Goal: Task Accomplishment & Management: Use online tool/utility

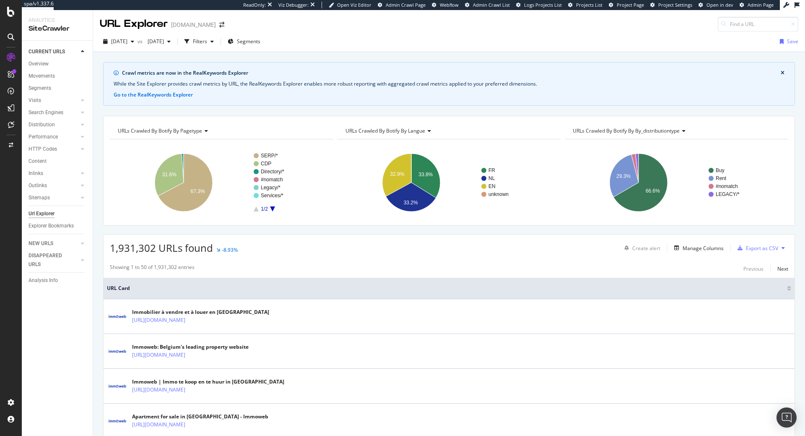
scroll to position [163, 0]
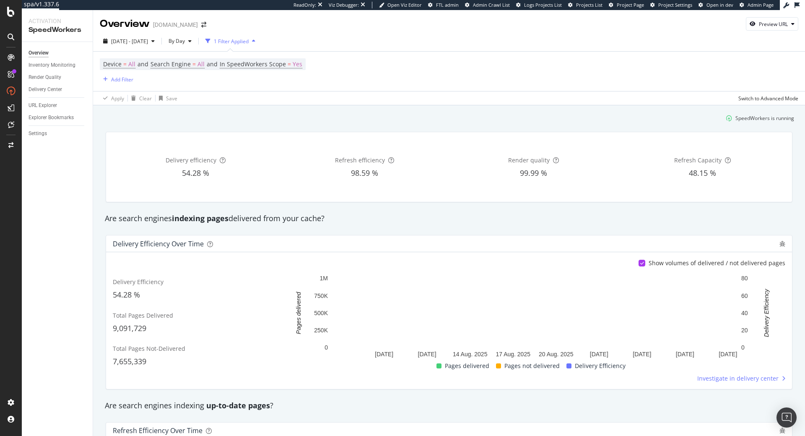
scroll to position [143, 0]
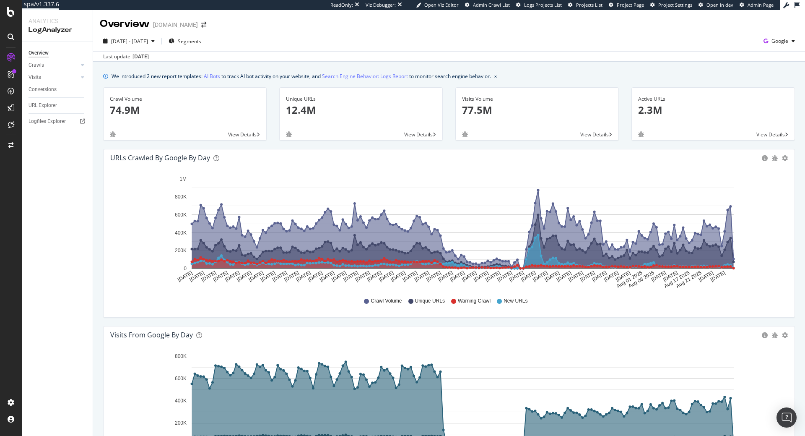
click at [33, 65] on div "Crawls" at bounding box center [37, 65] width 16 height 9
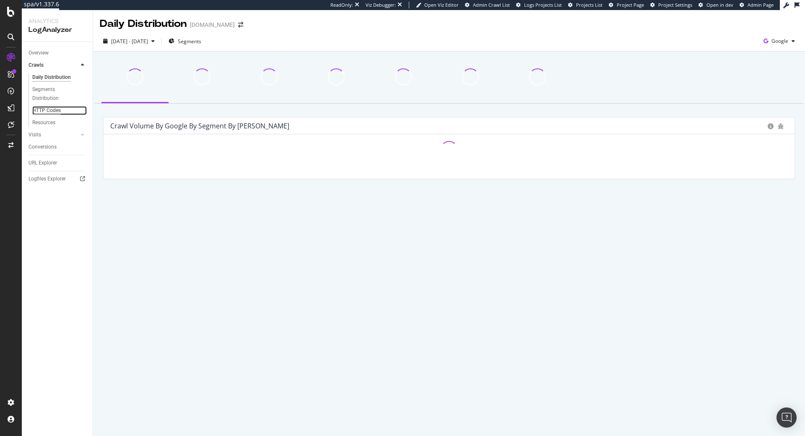
click at [42, 111] on div "HTTP Codes" at bounding box center [46, 110] width 29 height 9
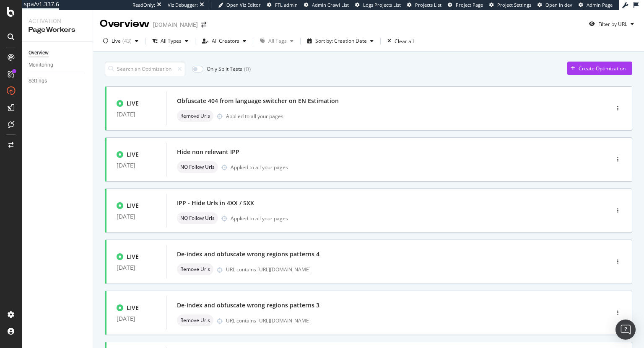
scroll to position [48, 0]
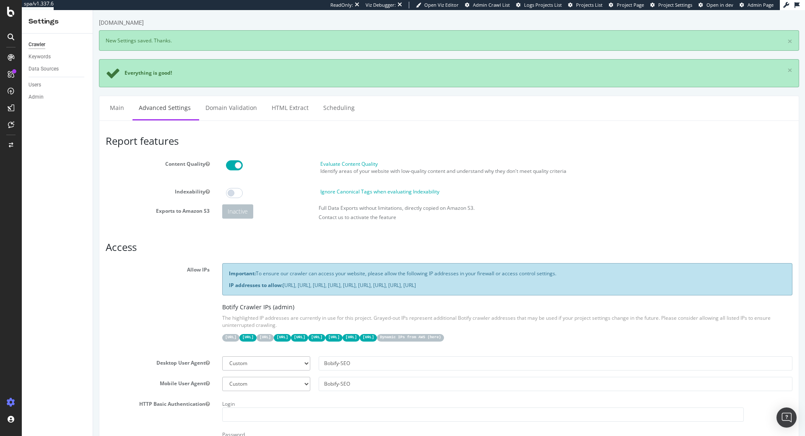
click at [428, 279] on div "Important: To ensure our crawler can access your website, please allow the foll…" at bounding box center [507, 279] width 570 height 32
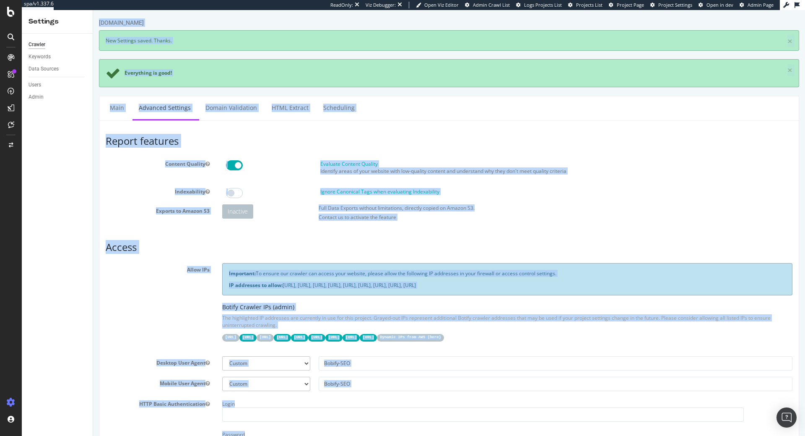
click at [428, 279] on div "Important: To ensure our crawler can access your website, please allow the foll…" at bounding box center [507, 279] width 570 height 32
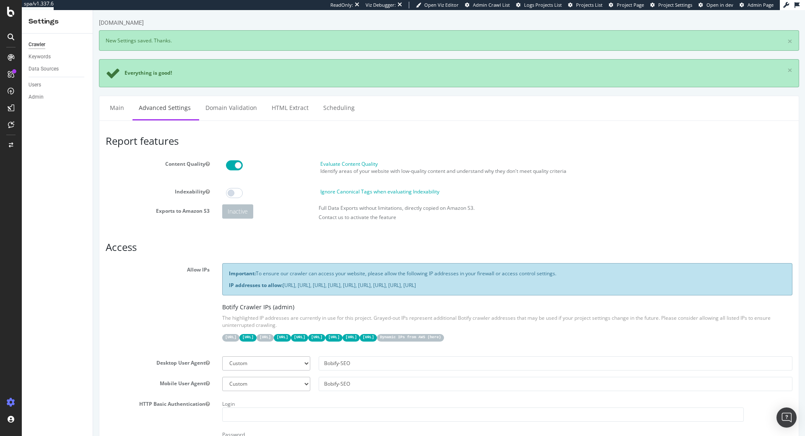
drag, startPoint x: 644, startPoint y: 288, endPoint x: 224, endPoint y: 269, distance: 420.4
click at [224, 269] on div "Important: To ensure our crawler can access your website, please allow the foll…" at bounding box center [507, 279] width 570 height 32
copy div "Important: To ensure our crawler can access your website, please allow the foll…"
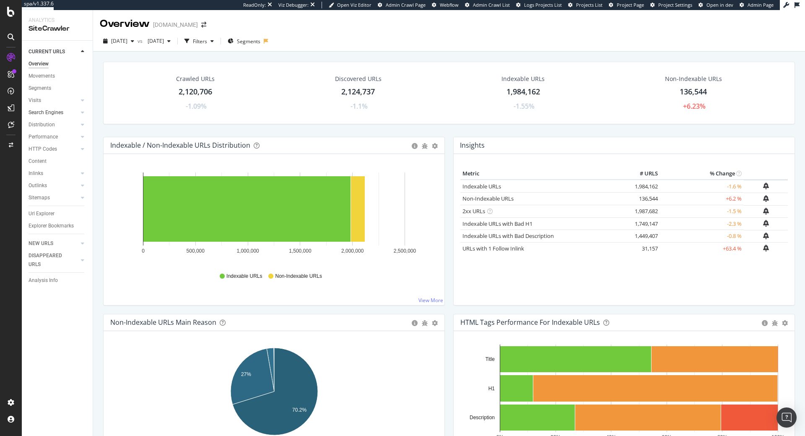
click at [64, 110] on link "Search Engines" at bounding box center [54, 112] width 50 height 9
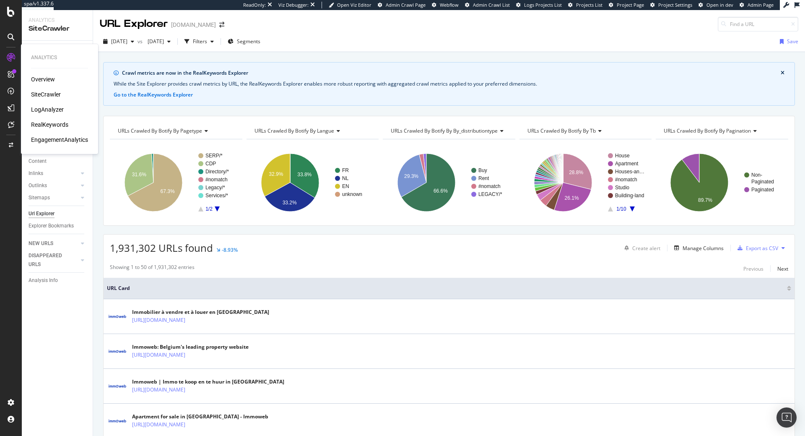
click at [52, 111] on div "LogAnalyzer" at bounding box center [47, 109] width 33 height 8
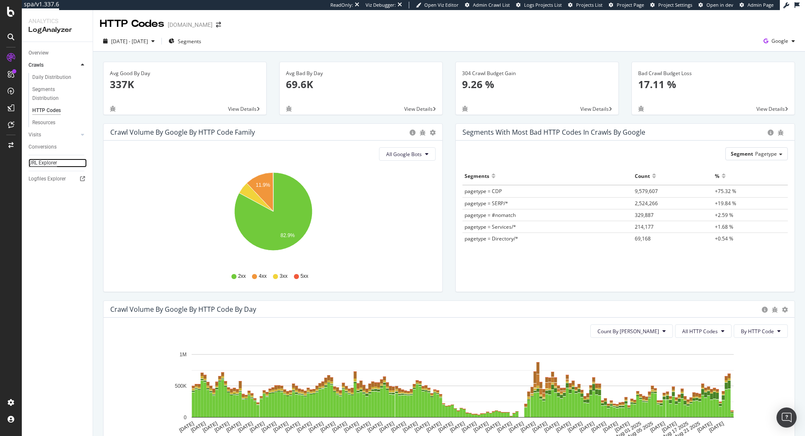
click at [51, 163] on div "URL Explorer" at bounding box center [43, 162] width 29 height 9
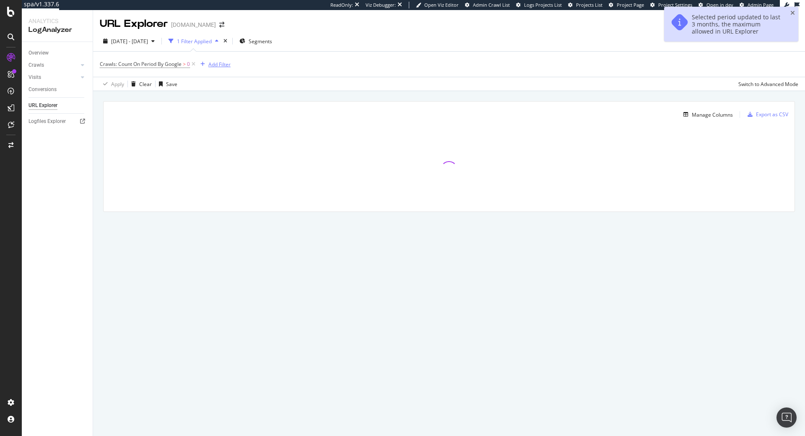
click at [225, 63] on div "Add Filter" at bounding box center [219, 64] width 22 height 7
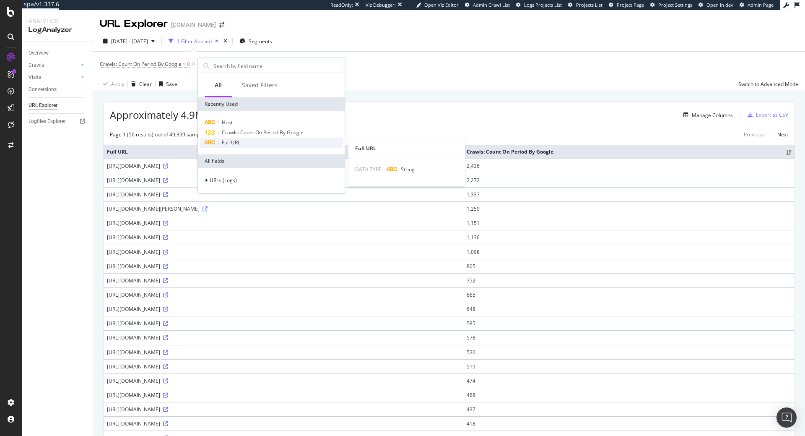
click at [232, 138] on div "Full URL" at bounding box center [271, 142] width 143 height 10
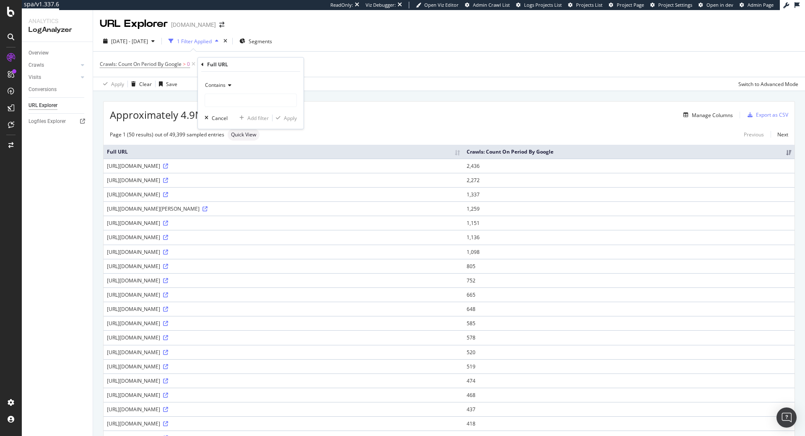
click at [226, 85] on span "Contains" at bounding box center [215, 84] width 21 height 7
click at [223, 104] on span "Equal to" at bounding box center [218, 102] width 19 height 7
click at [226, 104] on input "text" at bounding box center [250, 99] width 91 height 13
paste input "https://www.immoweb.be/fr"
type input "https://www.immoweb.be/fr"
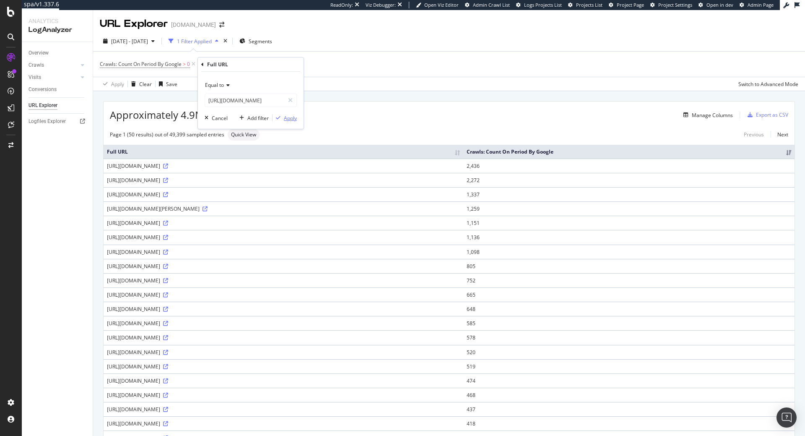
click at [290, 118] on div "Apply" at bounding box center [290, 117] width 13 height 7
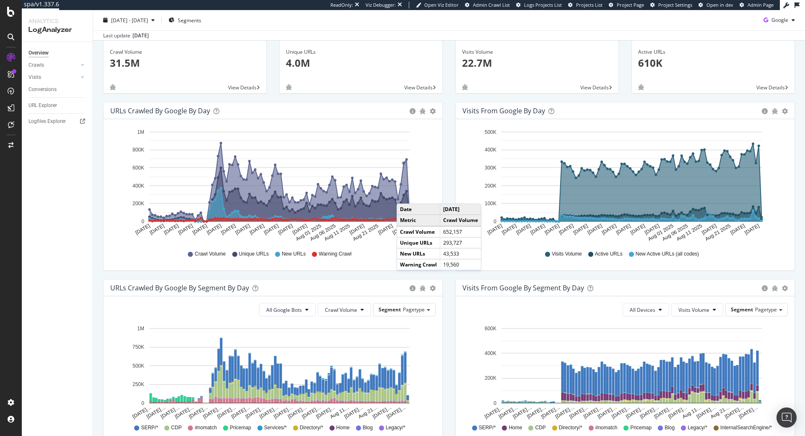
scroll to position [86, 0]
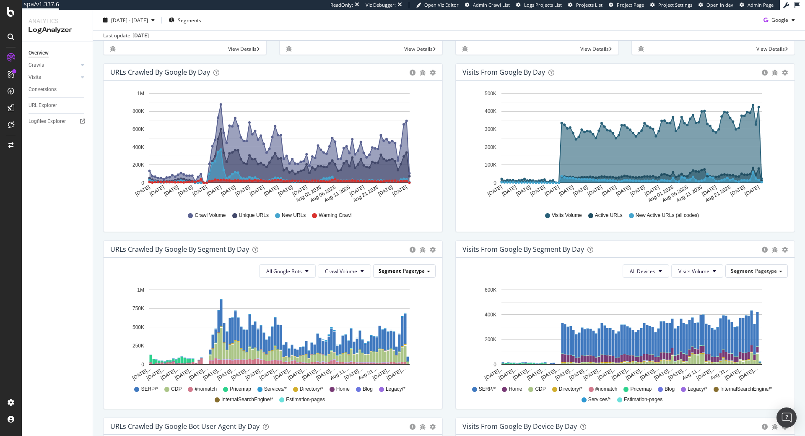
click at [423, 269] on span "Pagetype" at bounding box center [414, 270] width 22 height 7
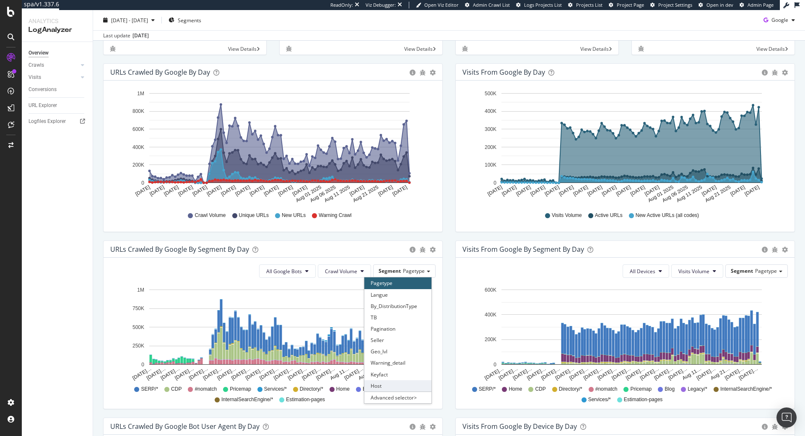
click at [399, 382] on div "Host" at bounding box center [397, 385] width 67 height 11
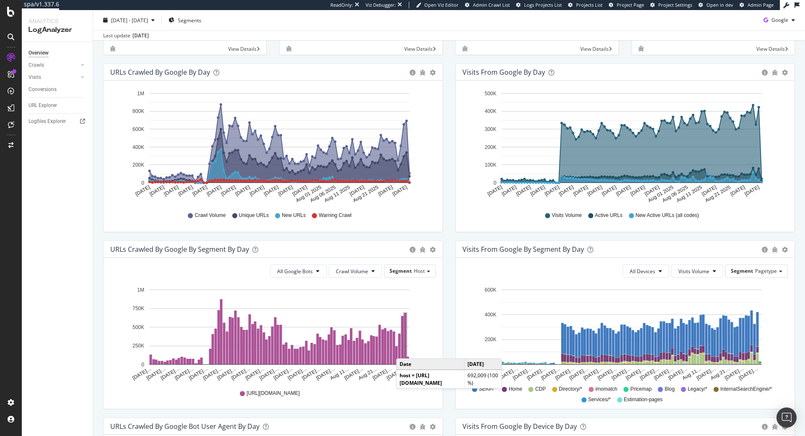
click at [405, 350] on rect "A chart." at bounding box center [405, 338] width 3 height 51
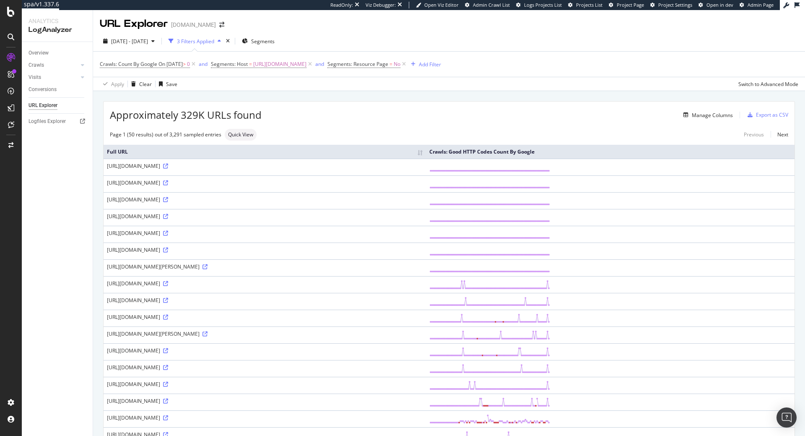
click at [154, 182] on div "https://immoweb.be/3823219/en/" at bounding box center [265, 182] width 316 height 7
click at [441, 66] on div "Add Filter" at bounding box center [430, 64] width 22 height 7
type input "b"
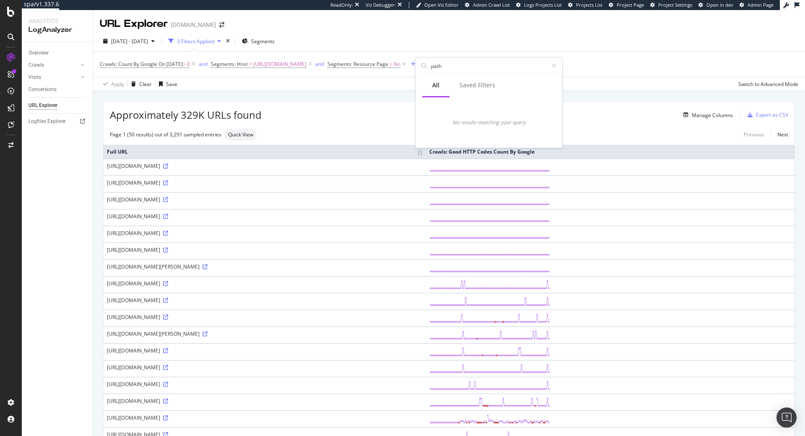
type input "path"
click at [70, 122] on link "Logfiles Explorer" at bounding box center [58, 121] width 58 height 9
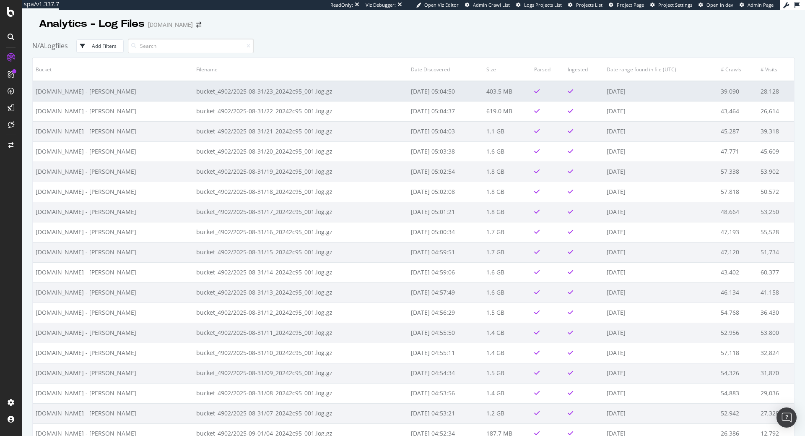
click at [604, 95] on td "[DATE]" at bounding box center [661, 91] width 114 height 20
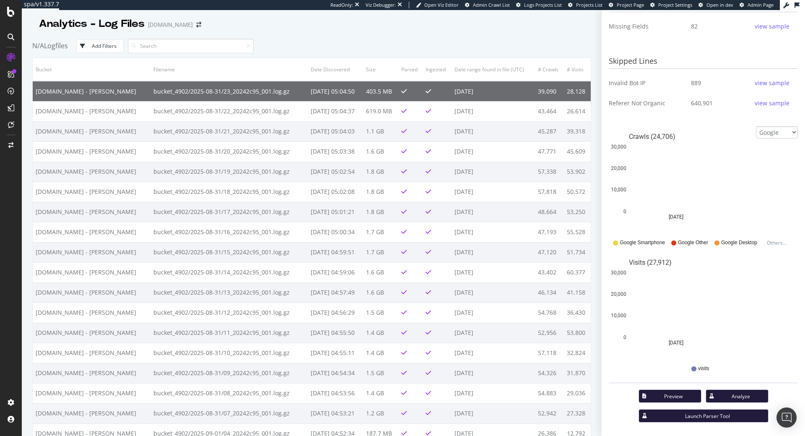
scroll to position [326, 0]
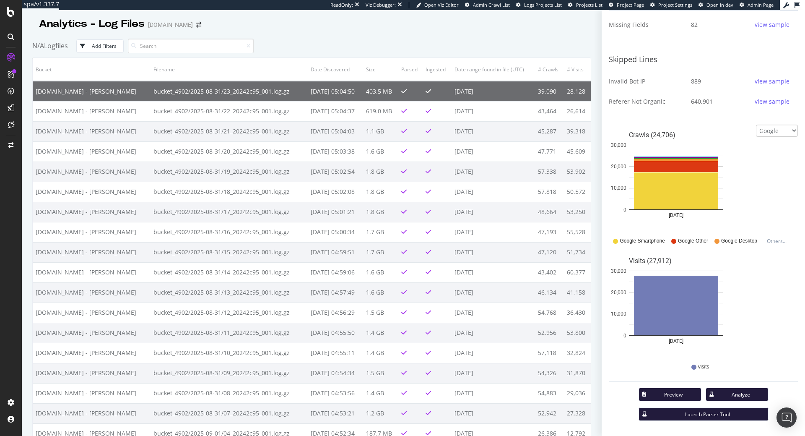
click at [680, 389] on button "Preview" at bounding box center [669, 393] width 63 height 13
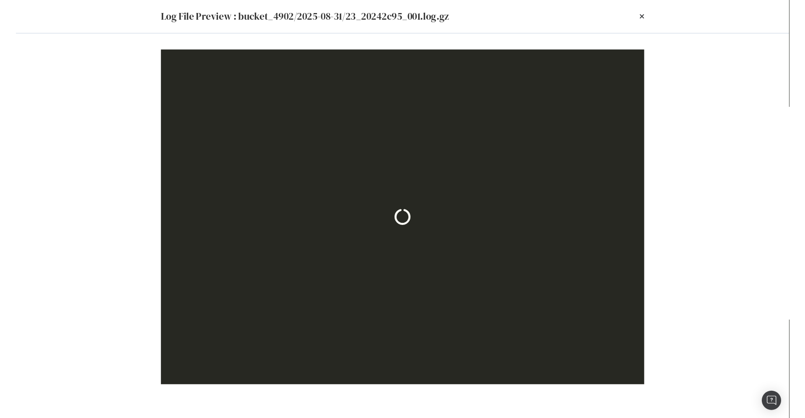
scroll to position [0, 0]
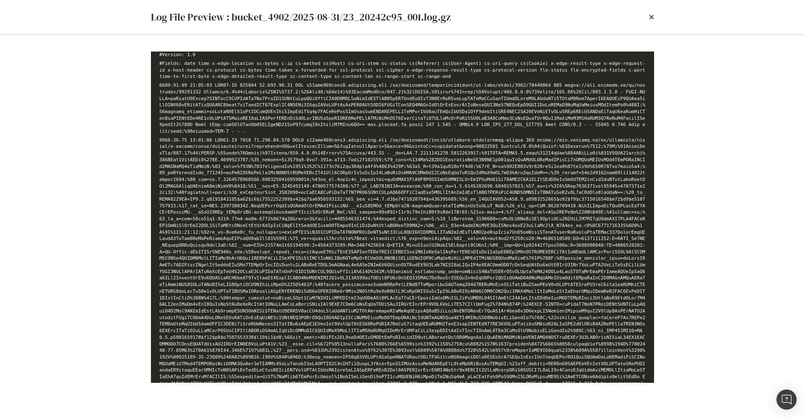
click at [439, 127] on li "modal" at bounding box center [402, 108] width 486 height 53
drag, startPoint x: 451, startPoint y: 124, endPoint x: 119, endPoint y: 80, distance: 334.5
click at [151, 80] on div "#Version: 1.0 #Fields: date time x-edge-location sc-bytes c-ip cs-method cs(Hos…" at bounding box center [402, 218] width 503 height 332
copy div "#Version: 1.0 #Fields: date time x-edge-location sc-bytes c-ip cs-method cs(Hos…"
click at [600, 258] on li "modal" at bounding box center [402, 265] width 486 height 257
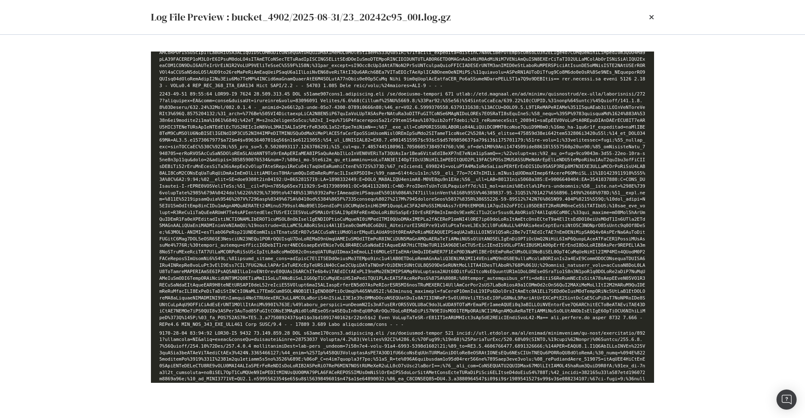
scroll to position [5327, 0]
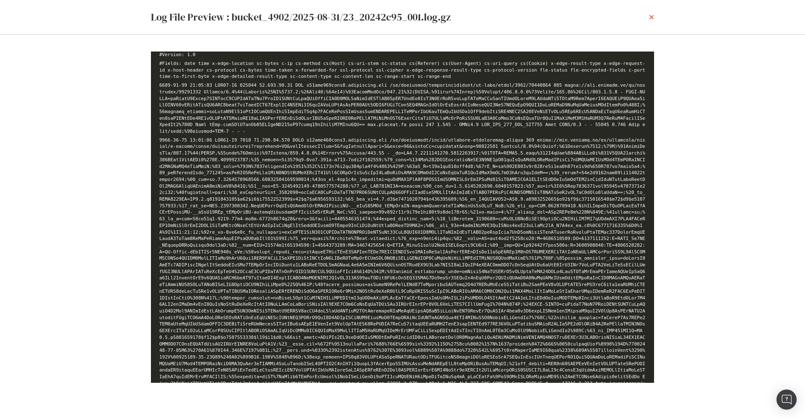
click at [651, 16] on icon "times" at bounding box center [651, 17] width 5 height 7
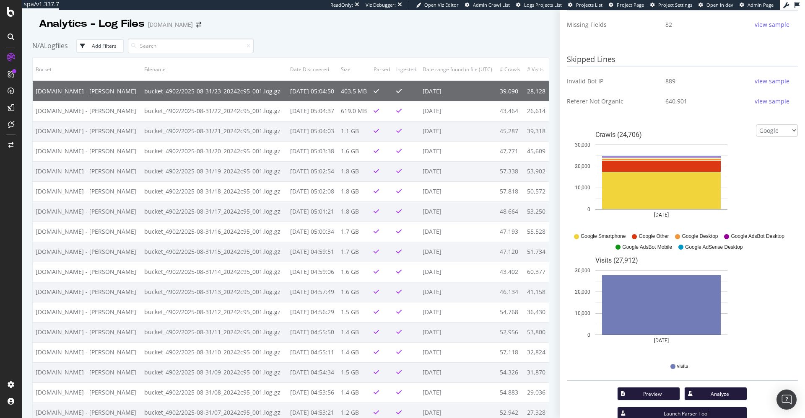
scroll to position [343, 0]
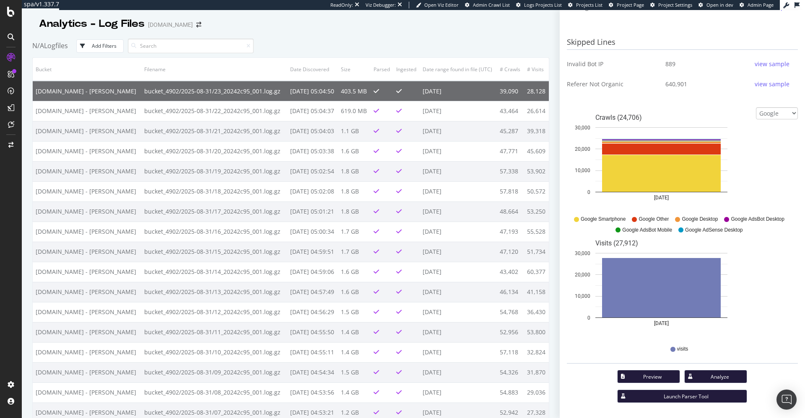
click at [685, 394] on div "Launch Parser Tool" at bounding box center [686, 396] width 108 height 7
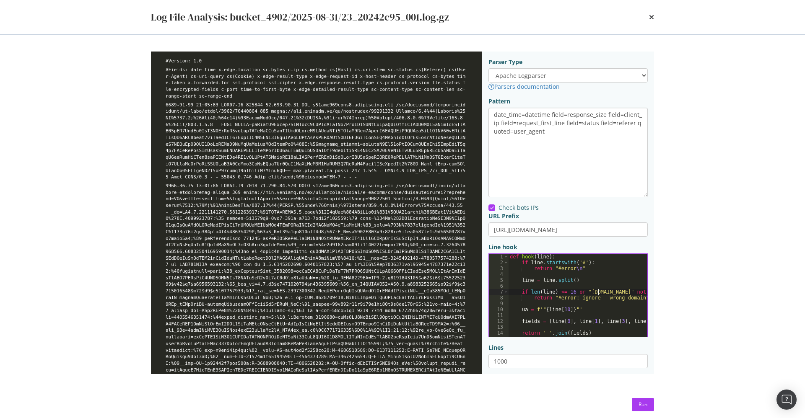
click at [598, 294] on div "def hook ( line ) : if line . startswith ( '#' ) : return "#error \n " line = l…" at bounding box center [620, 301] width 225 height 95
type textarea "return "#error: ignore - wrong domain\n""
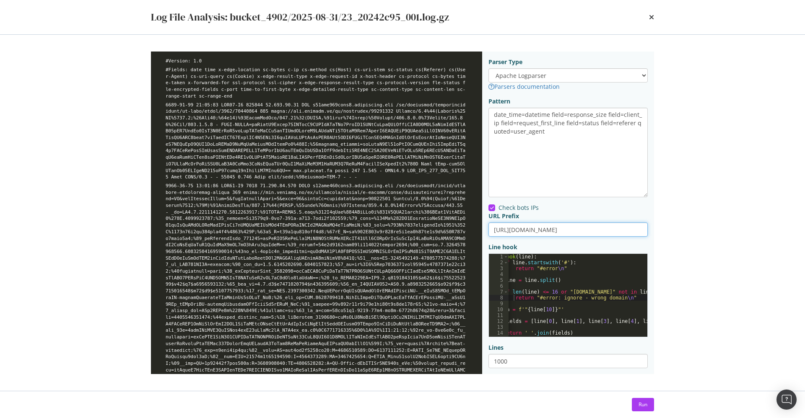
click at [514, 233] on input "https://immoweb.be" at bounding box center [567, 230] width 159 height 14
click at [587, 229] on input "https://immoweb.be" at bounding box center [567, 230] width 159 height 14
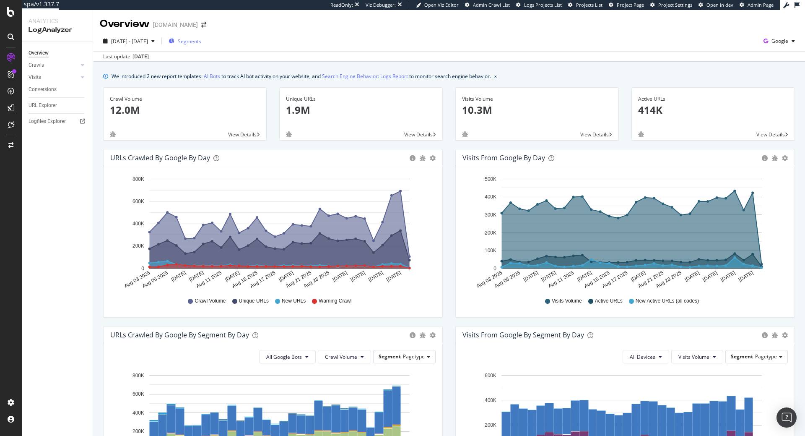
click at [205, 44] on button "Segments" at bounding box center [184, 40] width 39 height 13
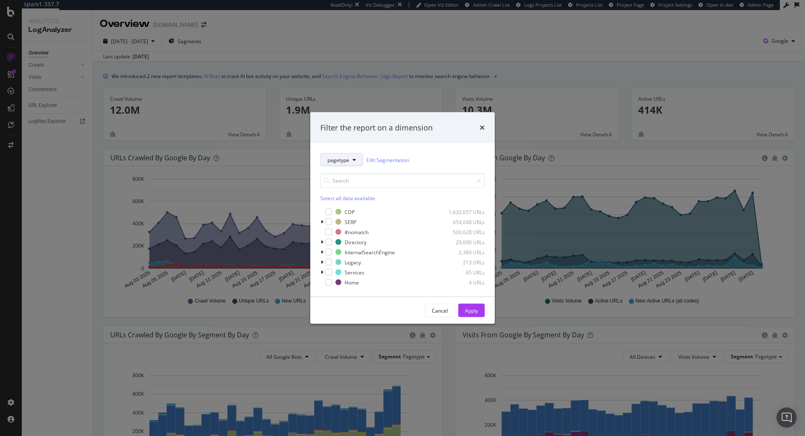
click at [342, 161] on span "pagetype" at bounding box center [338, 159] width 22 height 7
click at [340, 306] on span "host" at bounding box center [350, 306] width 46 height 8
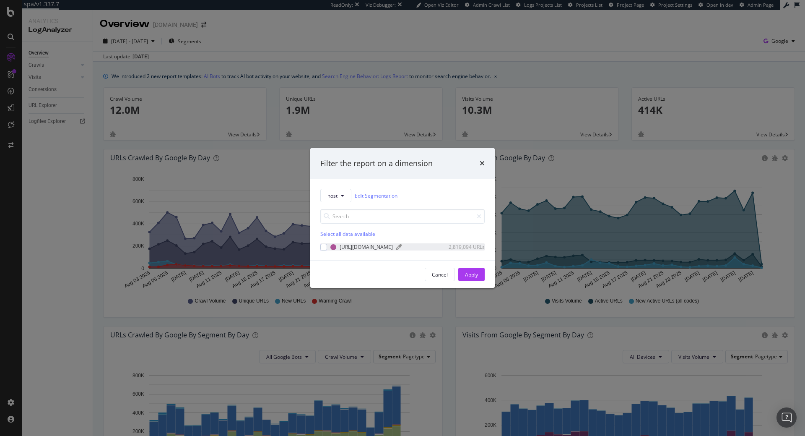
click at [351, 247] on div "[URL][DOMAIN_NAME]" at bounding box center [366, 246] width 53 height 7
drag, startPoint x: 481, startPoint y: 277, endPoint x: 488, endPoint y: 251, distance: 27.2
click at [488, 251] on div "Filter the report on a dimension host Edit Segmentation Unselect all data avail…" at bounding box center [402, 218] width 184 height 140
click at [447, 278] on div "Cancel" at bounding box center [440, 274] width 16 height 12
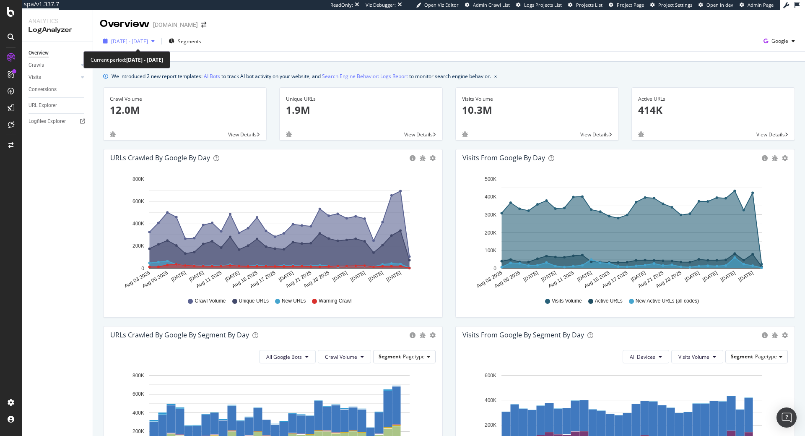
click at [119, 39] on span "2025 Aug. 3rd - Sep. 1st" at bounding box center [129, 41] width 37 height 7
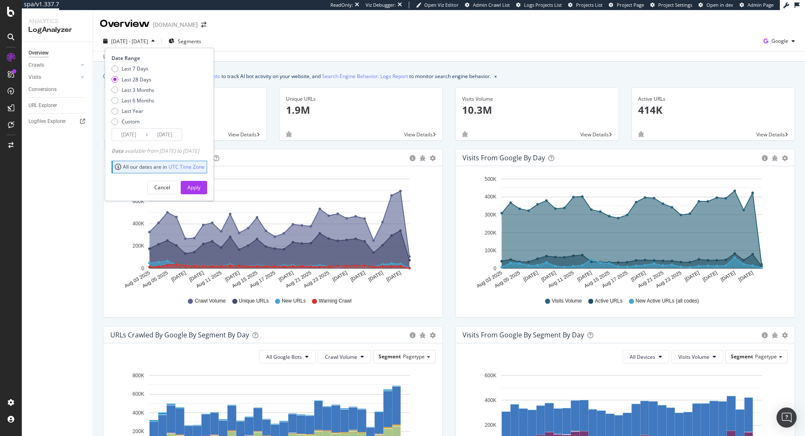
click at [135, 130] on input "2025/08/05" at bounding box center [129, 135] width 34 height 12
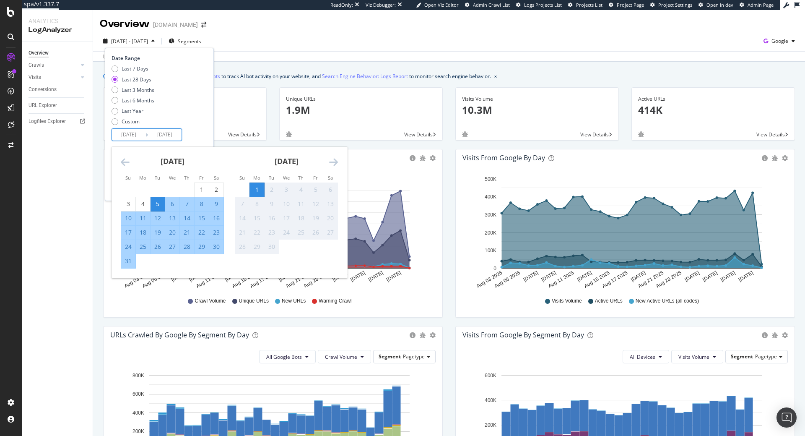
click at [124, 163] on icon "Move backward to switch to the previous month." at bounding box center [125, 162] width 9 height 10
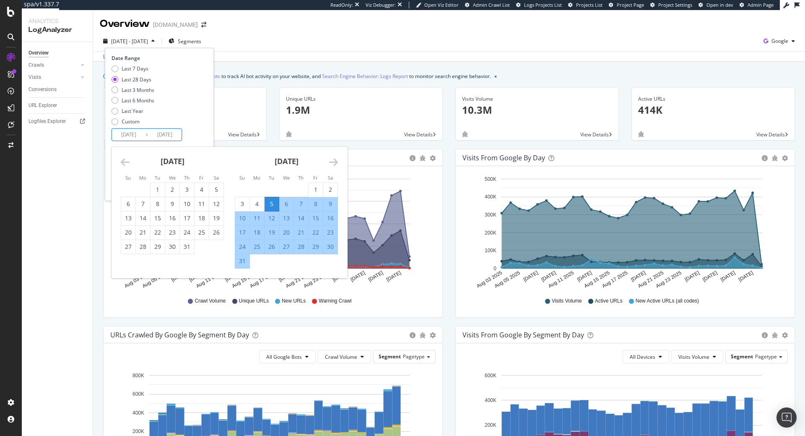
click at [124, 163] on icon "Move backward to switch to the previous month." at bounding box center [125, 162] width 9 height 10
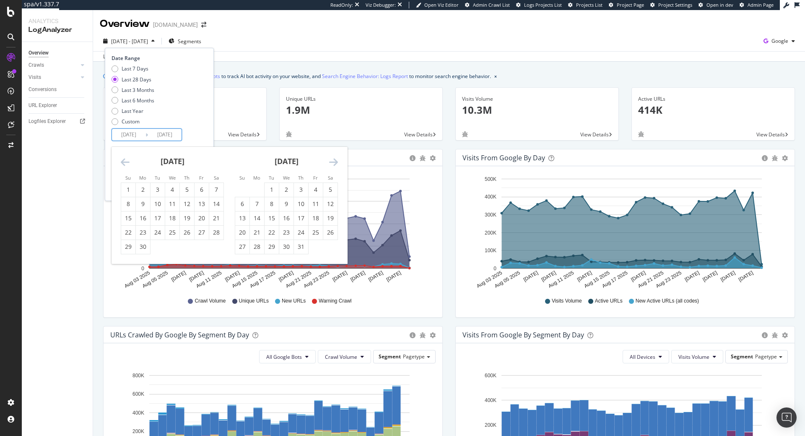
click at [124, 163] on icon "Move backward to switch to the previous month." at bounding box center [125, 162] width 9 height 10
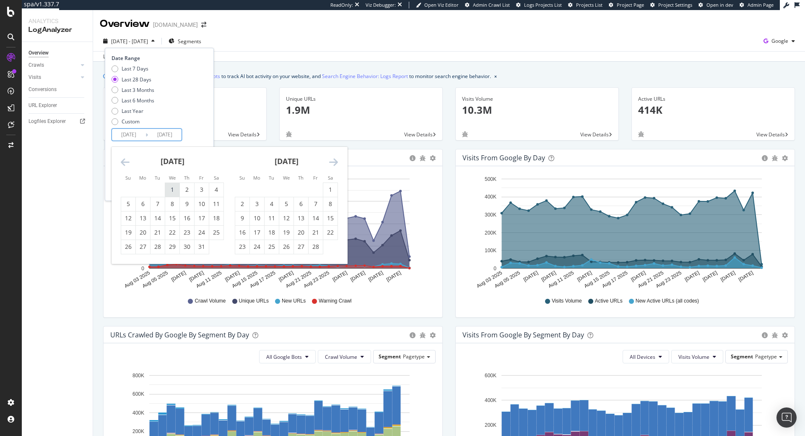
click at [169, 190] on div "1" at bounding box center [172, 189] width 14 height 8
type input "2025/01/01"
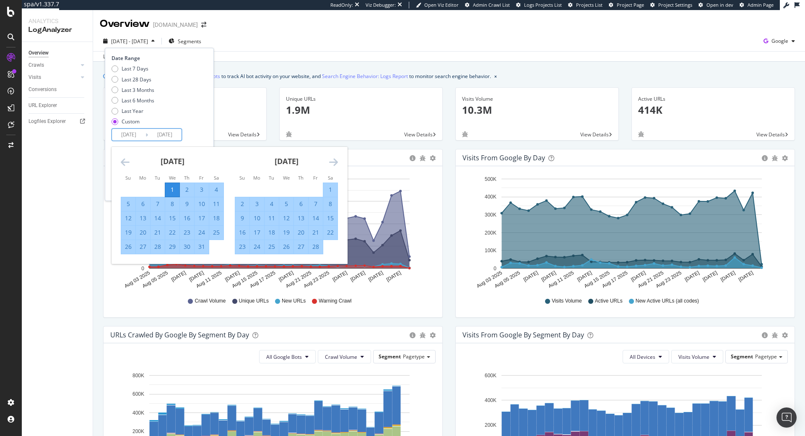
click at [202, 243] on div "31" at bounding box center [201, 246] width 14 height 8
type input "2025/01/31"
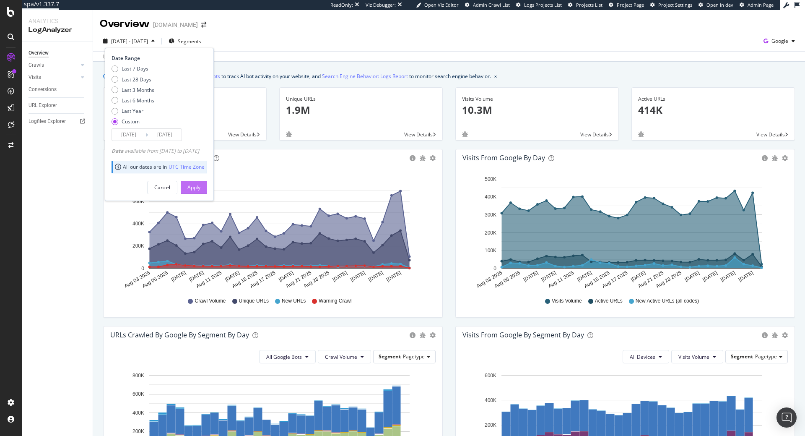
click at [200, 185] on div "Apply" at bounding box center [193, 187] width 13 height 7
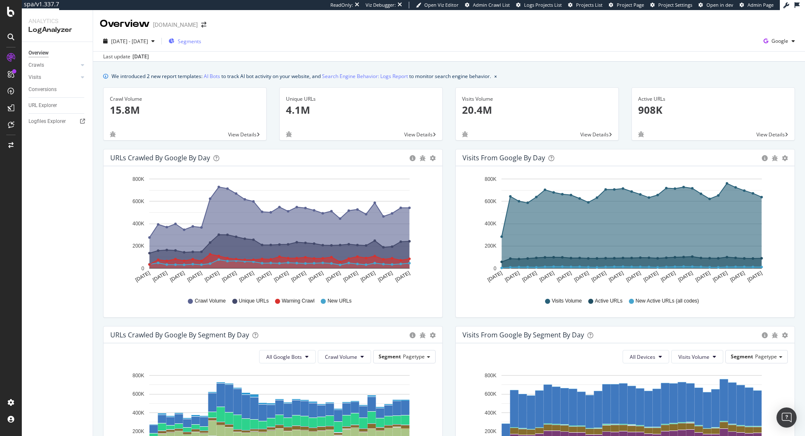
click at [201, 46] on div "Segments" at bounding box center [185, 41] width 33 height 13
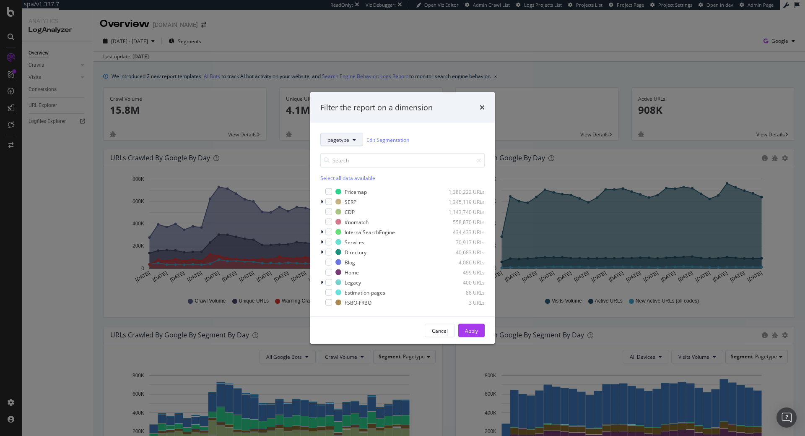
click at [345, 137] on span "pagetype" at bounding box center [338, 139] width 22 height 7
click at [337, 281] on div "host" at bounding box center [351, 286] width 60 height 12
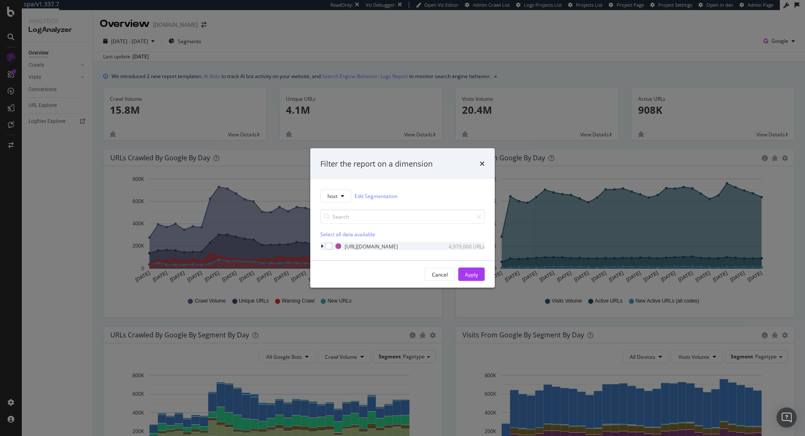
click at [321, 248] on icon "modal" at bounding box center [322, 246] width 3 height 5
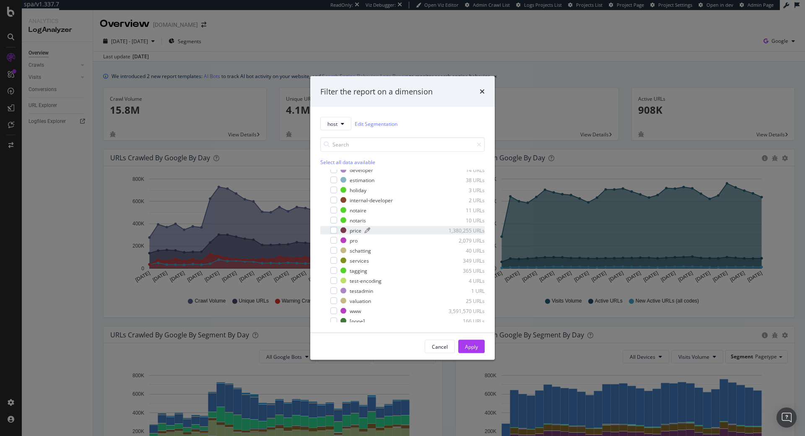
scroll to position [97, 0]
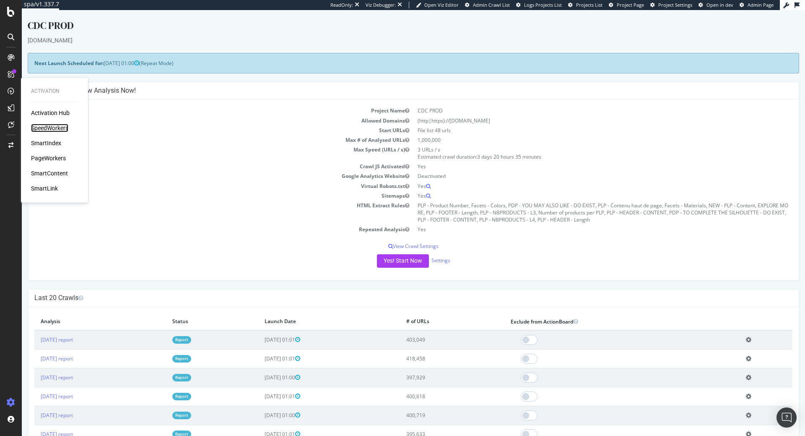
click at [52, 129] on div "SpeedWorkers" at bounding box center [49, 128] width 37 height 8
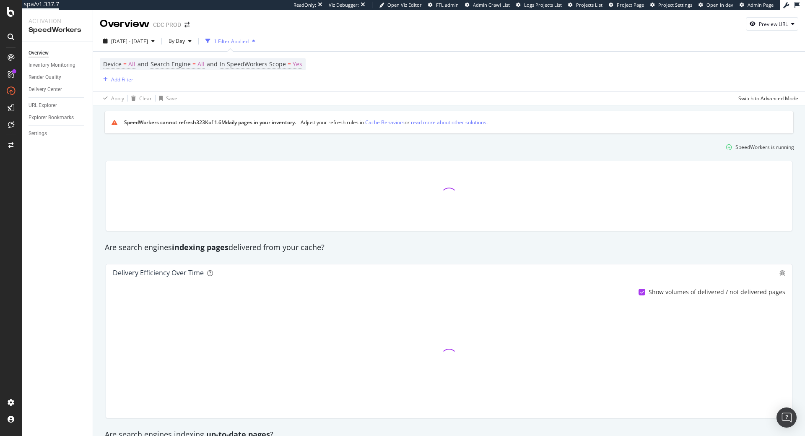
click at [34, 129] on div "Settings" at bounding box center [61, 133] width 64 height 12
click at [36, 138] on div "Settings" at bounding box center [61, 133] width 64 height 12
click at [39, 134] on div "Settings" at bounding box center [38, 133] width 18 height 9
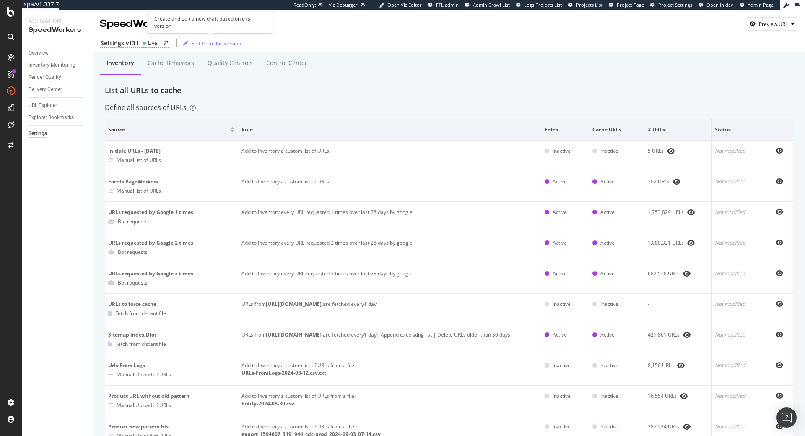
click at [200, 44] on div "Edit from this version" at bounding box center [216, 43] width 49 height 7
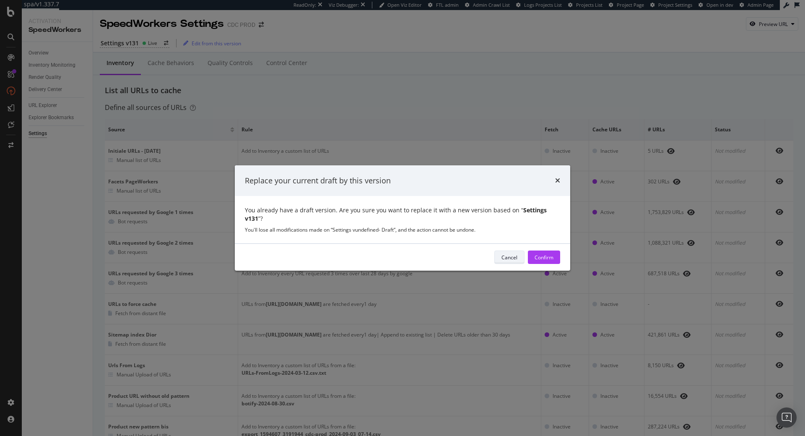
click at [506, 254] on div "Cancel" at bounding box center [509, 257] width 16 height 7
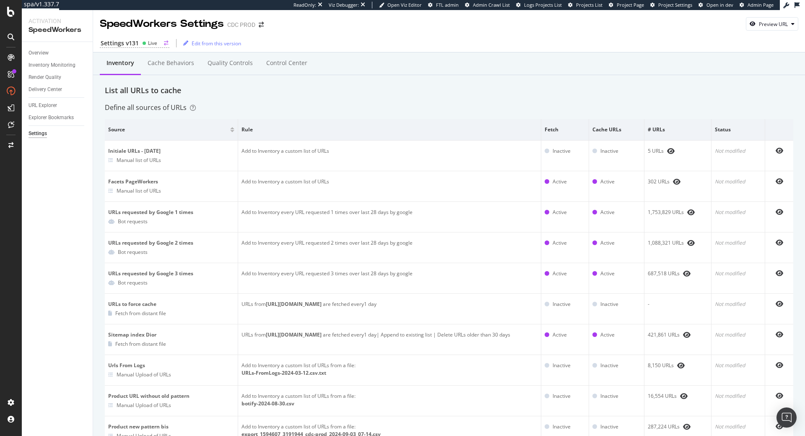
click at [138, 45] on div "Settings v131 Live" at bounding box center [135, 43] width 70 height 9
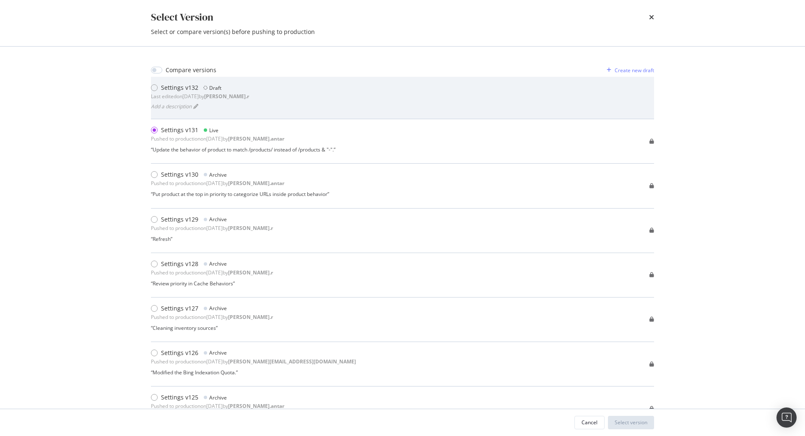
click at [184, 95] on div "Last edited on [DATE] by [PERSON_NAME].r" at bounding box center [200, 96] width 98 height 7
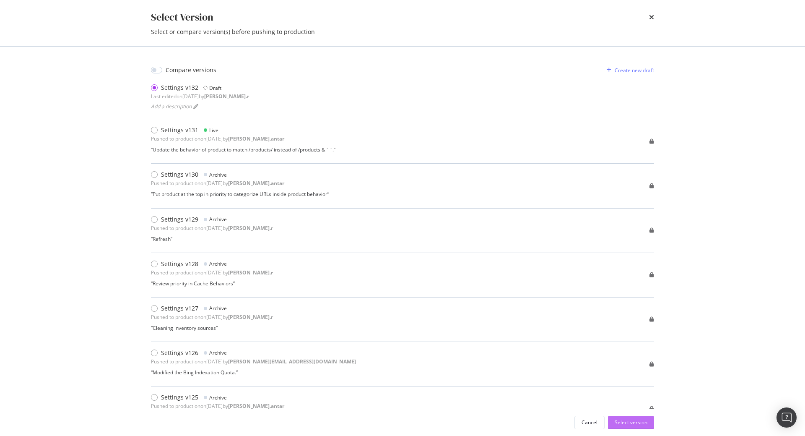
click at [635, 424] on div "Select version" at bounding box center [631, 421] width 33 height 7
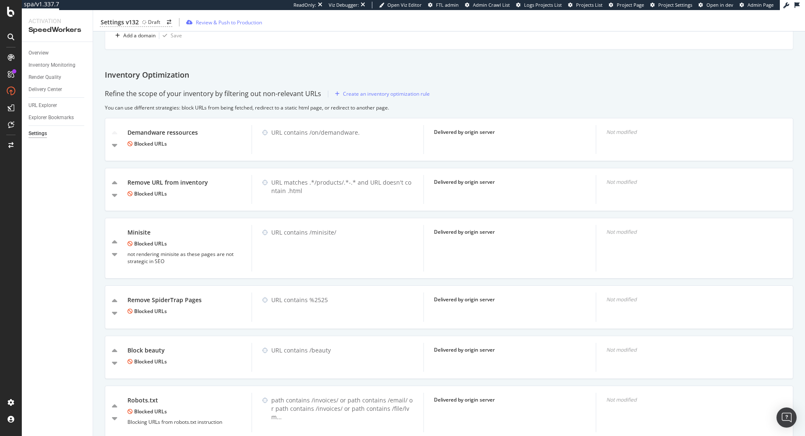
scroll to position [526, 0]
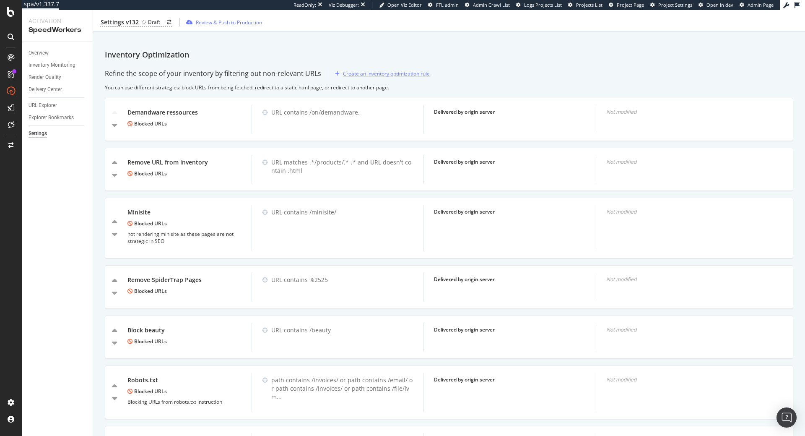
click at [373, 73] on div "Create an inventory optimization rule" at bounding box center [386, 73] width 87 height 7
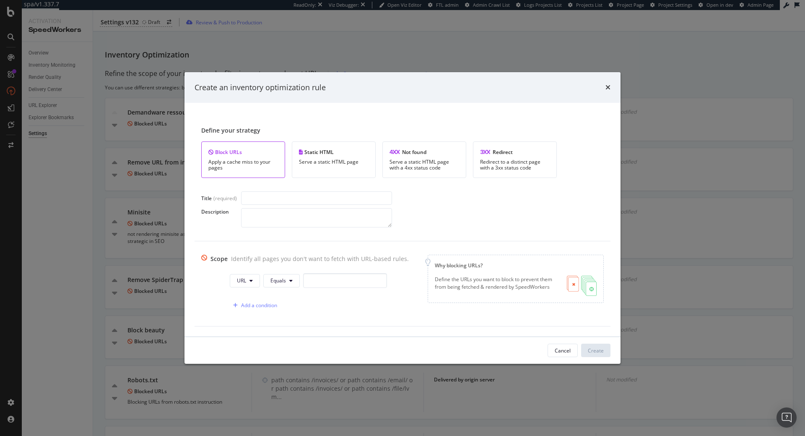
click at [522, 137] on div "Define your strategy Block URLs Apply a cache miss to your pages Static HTML Se…" at bounding box center [402, 152] width 402 height 52
click at [517, 145] on div "Redirect Redirect to a distinct page with a 3xx status code" at bounding box center [515, 159] width 84 height 36
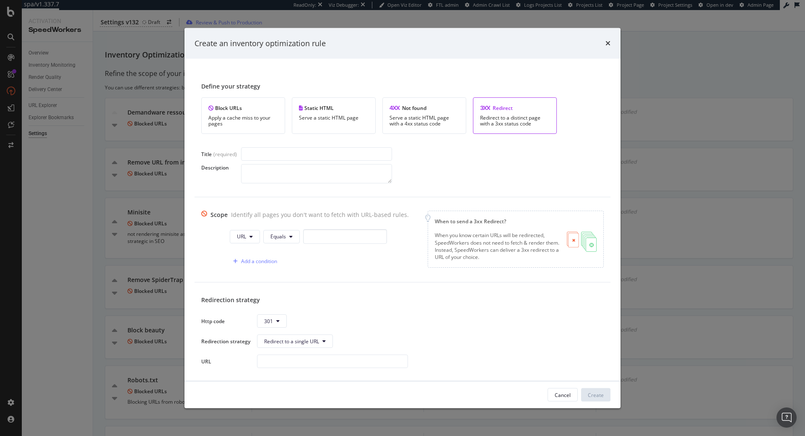
scroll to position [11, 0]
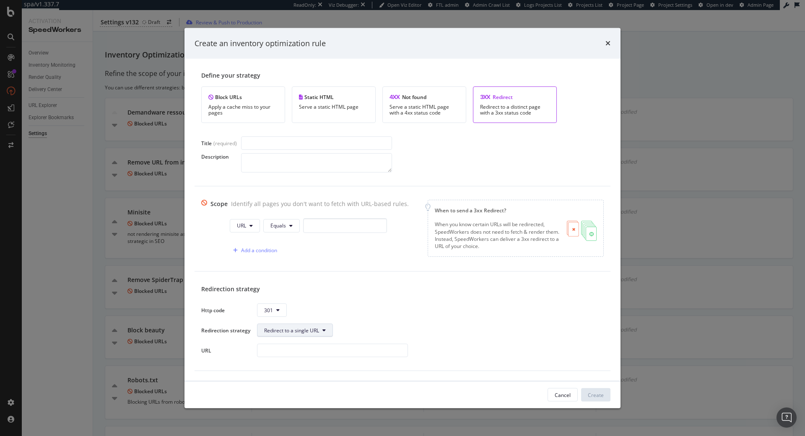
click at [331, 329] on button "Redirect to a single URL" at bounding box center [295, 329] width 76 height 13
click at [305, 361] on span "Custom JS redirection" at bounding box center [292, 362] width 57 height 8
click at [277, 311] on icon "modal" at bounding box center [277, 309] width 3 height 5
click at [330, 307] on div "Http code 301" at bounding box center [402, 309] width 402 height 13
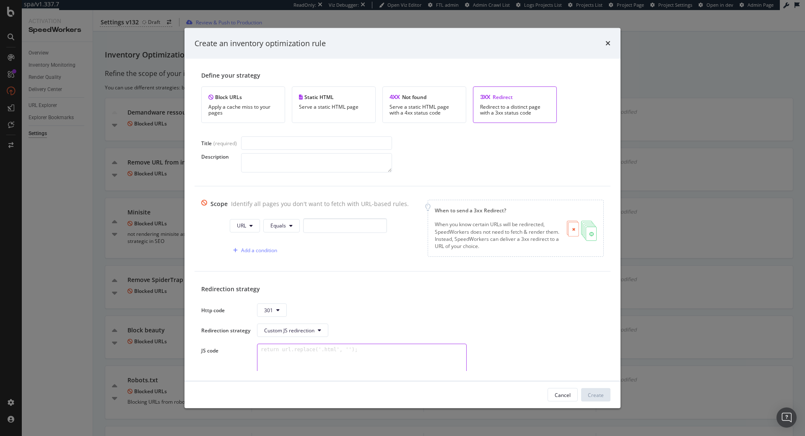
click at [267, 352] on textarea "modal" at bounding box center [362, 364] width 210 height 42
type textarea "r"
type textarea "return url.replace(url.toLower());"
click at [296, 228] on button "Equals" at bounding box center [281, 224] width 36 height 13
click at [305, 307] on span "Matches Regex" at bounding box center [291, 305] width 49 height 8
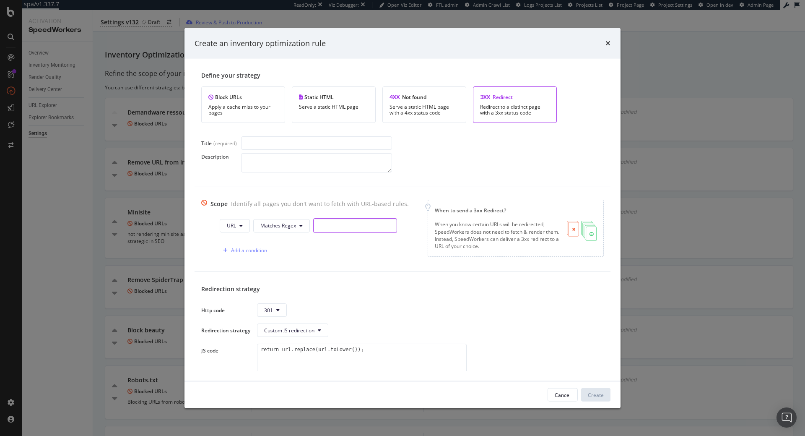
click at [335, 226] on input "modal" at bounding box center [355, 225] width 84 height 15
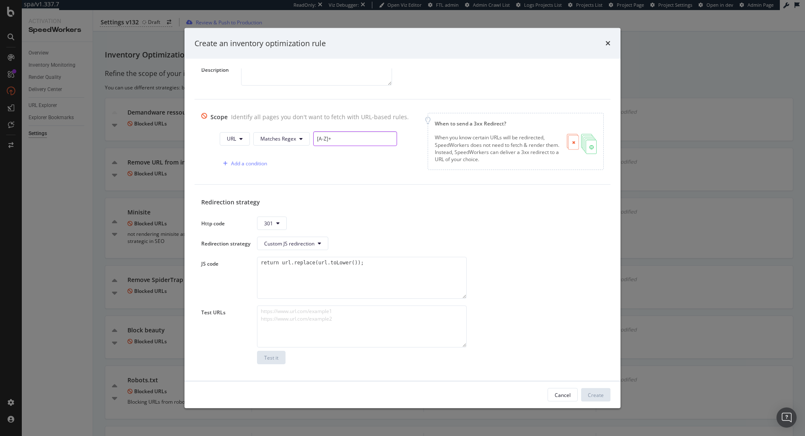
scroll to position [105, 0]
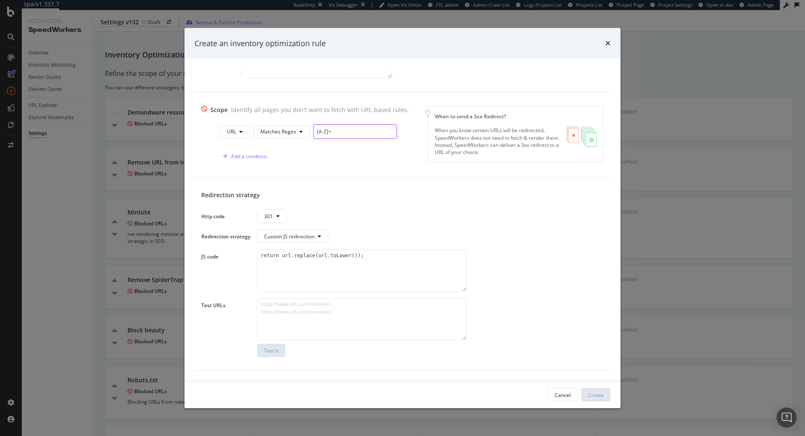
type input "[A-Z]+"
click at [359, 311] on textarea "modal" at bounding box center [362, 319] width 210 height 42
paste textarea "https://www.dior.com/fr_fr/fashion?animate=true"
type textarea "https://www.dior.com/fr_FR/fashion?animate=true"
click at [273, 351] on div "Test it" at bounding box center [271, 349] width 14 height 7
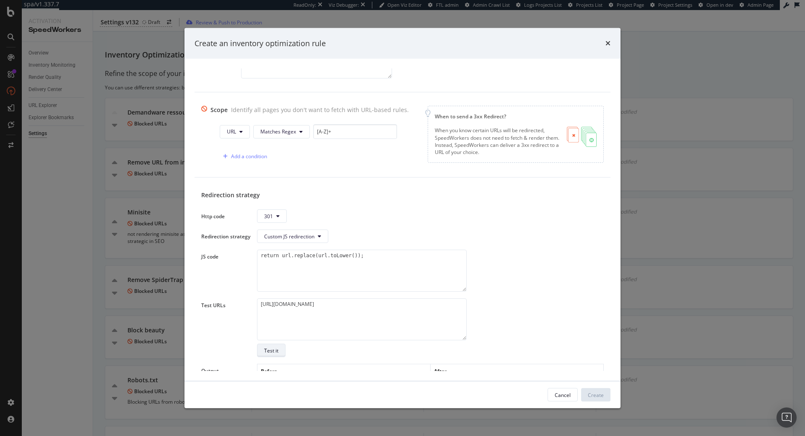
scroll to position [140, 0]
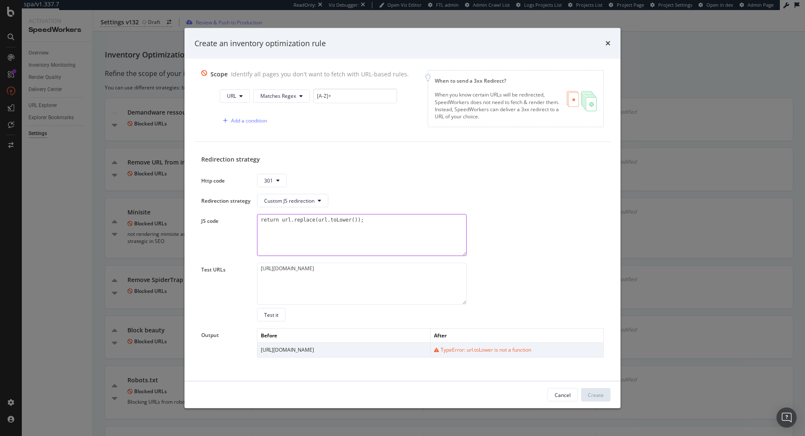
click at [363, 232] on textarea "return url.replace(url.toLower());" at bounding box center [362, 235] width 210 height 42
click at [340, 222] on textarea "return url.replace(url.toLowercase());" at bounding box center [362, 235] width 210 height 42
paste textarea "C"
click at [278, 319] on div "Test it" at bounding box center [271, 315] width 14 height 12
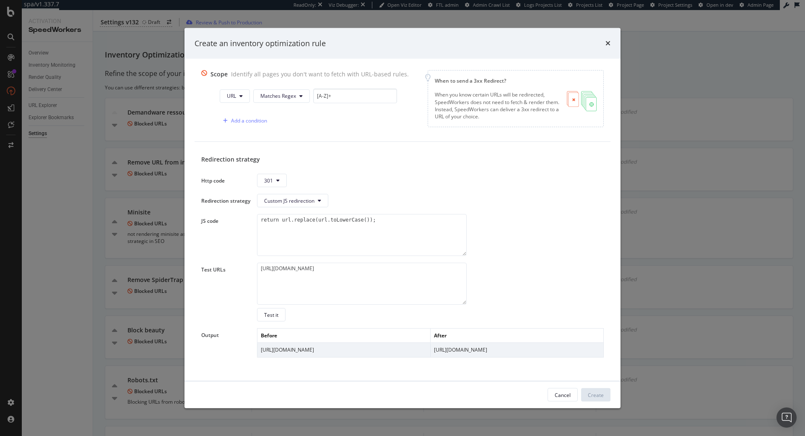
drag, startPoint x: 493, startPoint y: 352, endPoint x: 499, endPoint y: 351, distance: 6.3
click at [499, 351] on td "https://www.dior.com/fr_FR/fashion?animate=true" at bounding box center [516, 349] width 173 height 14
click at [367, 241] on textarea "return url.replace(url.toLowerCase());" at bounding box center [362, 235] width 210 height 42
type textarea "return url.toLowerCase();"
click at [265, 322] on div "Http code 301 Redirection strategy Custom JS redirection JS code return url.toL…" at bounding box center [402, 265] width 402 height 183
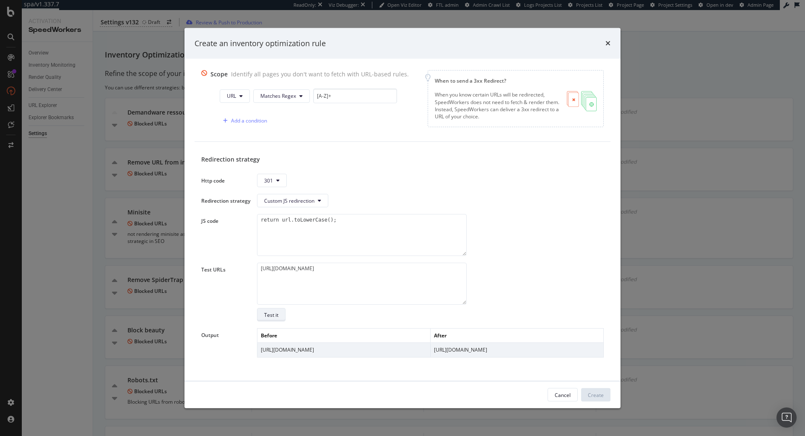
click at [267, 320] on div "Test it" at bounding box center [271, 315] width 14 height 12
click at [394, 276] on textarea "https://www.dior.com/fr_FR/fashion?animate=true" at bounding box center [362, 283] width 210 height 42
type textarea "https://www.dior.com/fr_FR/fashion?animate=TRUE"
click at [265, 314] on div "Test it" at bounding box center [271, 314] width 14 height 7
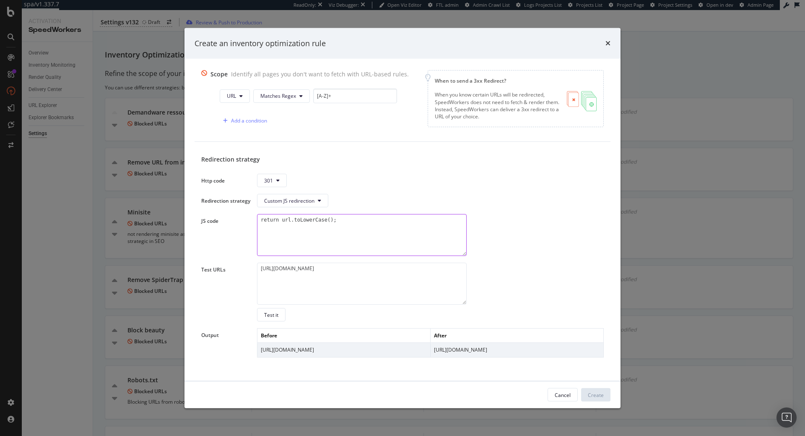
click at [357, 221] on textarea "return url.toLowerCase();" at bounding box center [362, 235] width 210 height 42
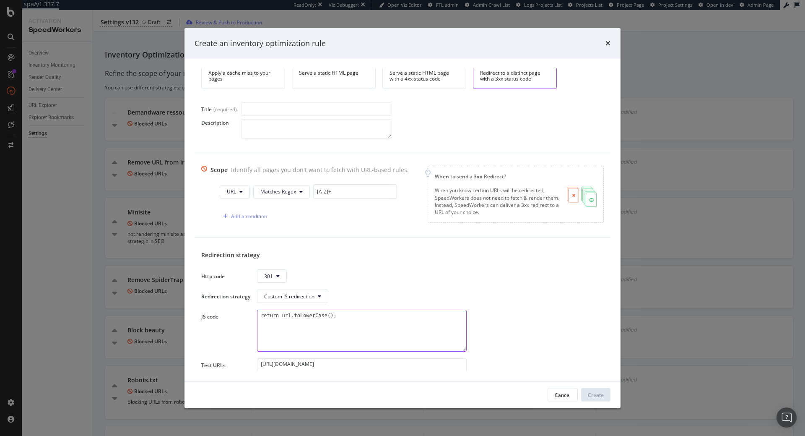
scroll to position [0, 0]
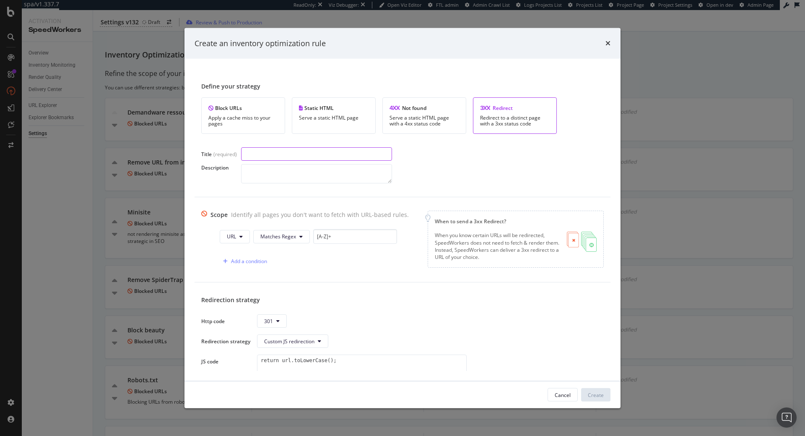
click at [327, 157] on input "modal" at bounding box center [316, 153] width 151 height 13
type input "WIP - redirect UpperCase"
click at [597, 398] on div "Create" at bounding box center [596, 394] width 16 height 13
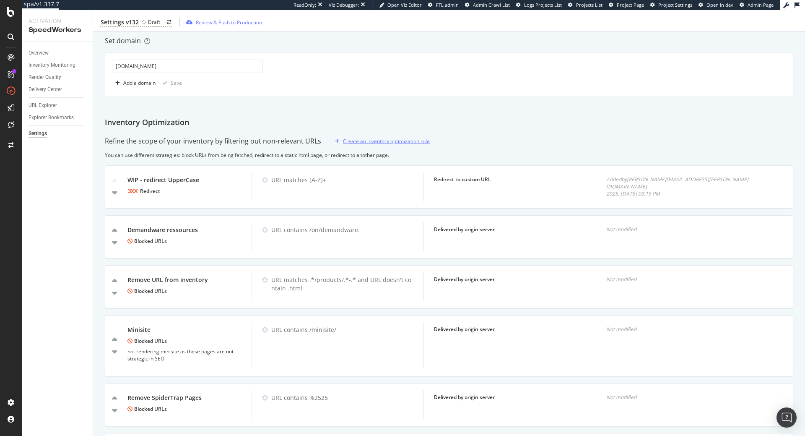
scroll to position [335, 0]
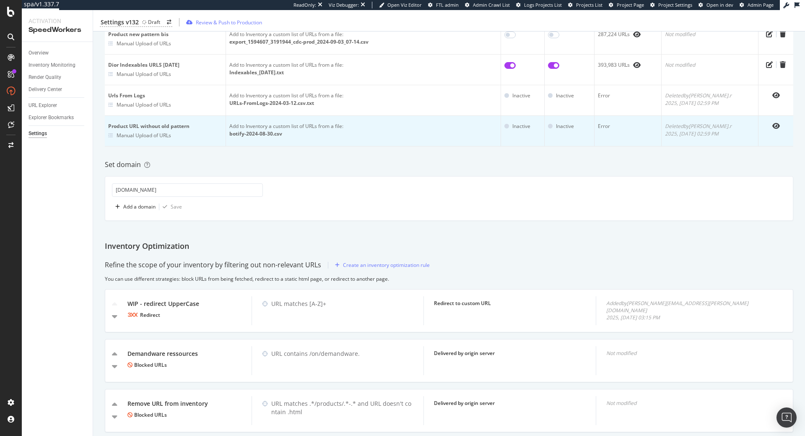
click at [407, 139] on td "Add to Inventory a custom list of URLs from a file: botify-2024-08-30.csv" at bounding box center [363, 131] width 275 height 31
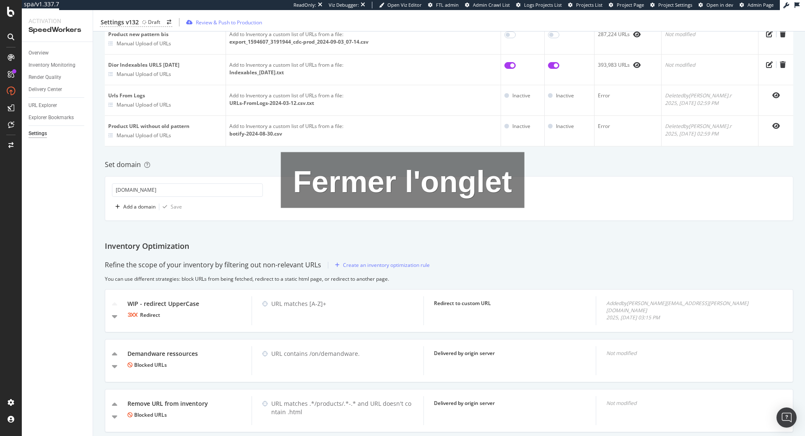
drag, startPoint x: 416, startPoint y: 132, endPoint x: 551, endPoint y: 172, distance: 140.8
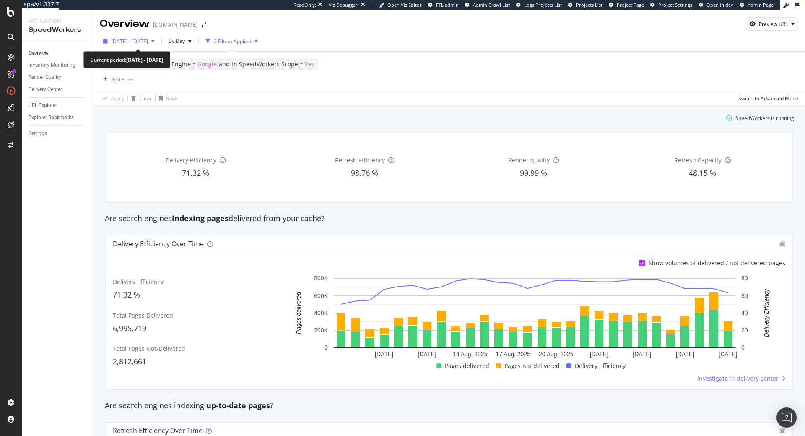
click at [148, 42] on span "2025 Aug. 5th - Sep. 1st" at bounding box center [129, 41] width 37 height 7
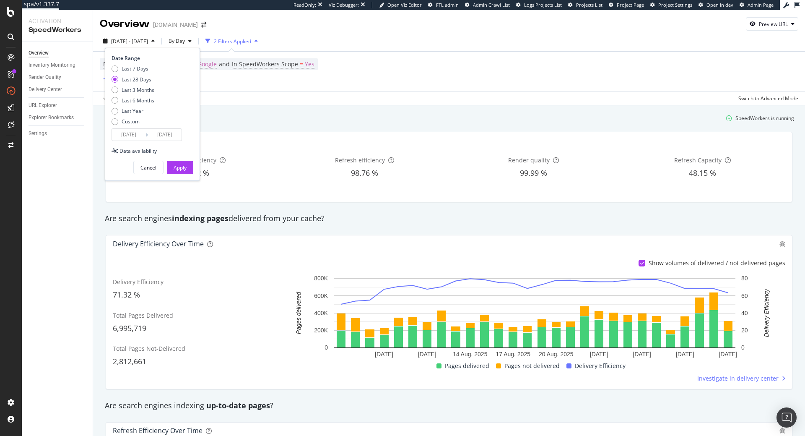
click at [148, 42] on span "2025 Aug. 5th - Sep. 1st" at bounding box center [129, 41] width 37 height 7
click at [619, 124] on div "SpeedWorkers is running" at bounding box center [449, 118] width 697 height 14
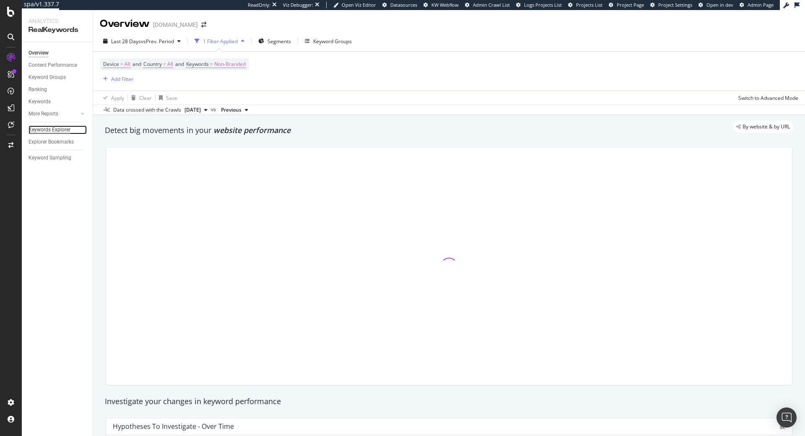
click at [49, 132] on div "Keywords Explorer" at bounding box center [50, 129] width 42 height 9
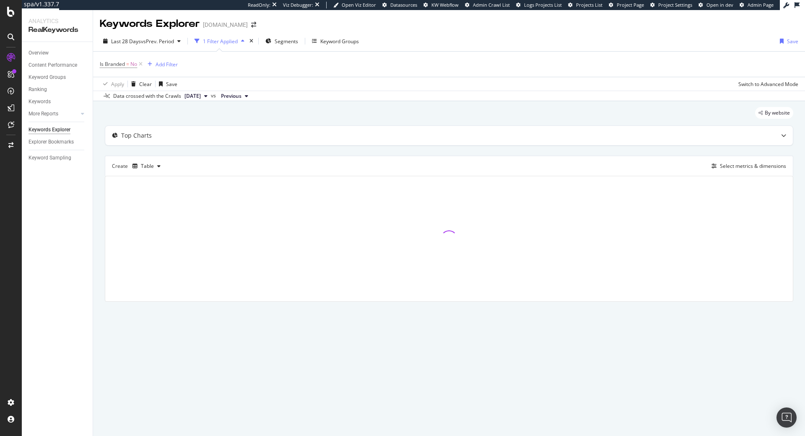
click at [748, 171] on div "Create Table Select metrics & dimensions" at bounding box center [449, 166] width 688 height 20
click at [750, 166] on div "Select metrics & dimensions" at bounding box center [753, 165] width 66 height 7
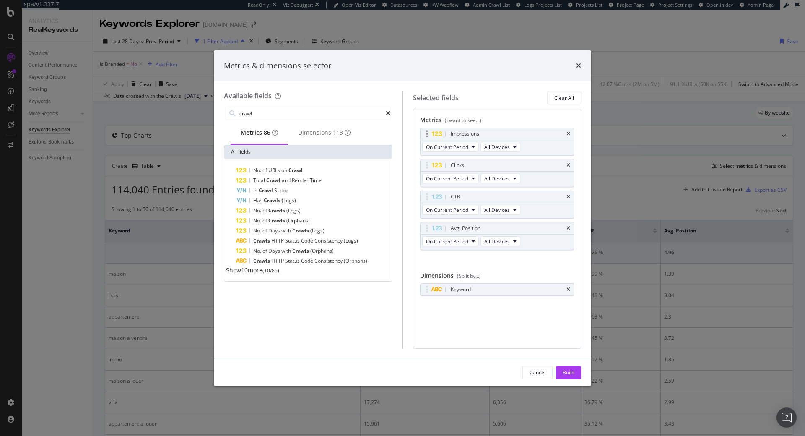
click at [570, 132] on div "Impressions" at bounding box center [496, 134] width 153 height 12
click at [570, 100] on div "Clear All" at bounding box center [564, 97] width 20 height 7
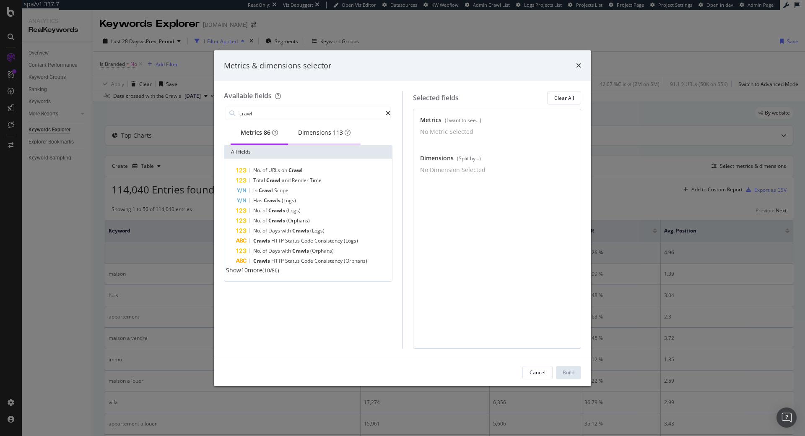
click at [322, 134] on div "Dimensions 113" at bounding box center [324, 132] width 52 height 8
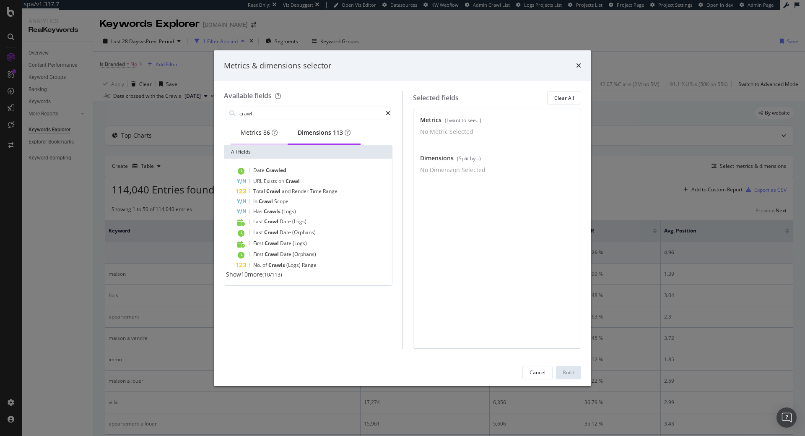
click at [262, 133] on div "Metrics 86" at bounding box center [259, 132] width 37 height 8
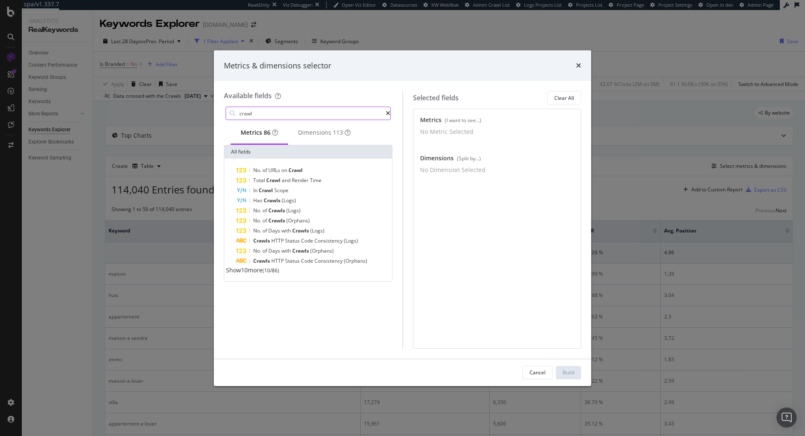
click at [277, 116] on input "crawl" at bounding box center [312, 113] width 147 height 13
click at [273, 116] on input "crawl rate" at bounding box center [312, 113] width 147 height 13
type input "crawl"
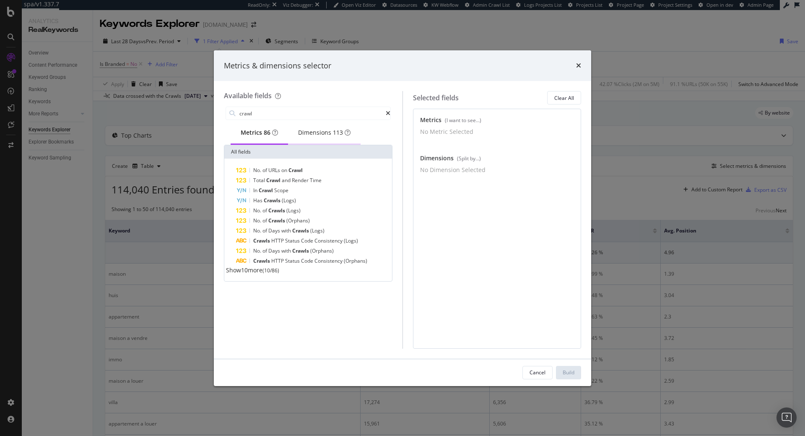
click at [323, 132] on div "Dimensions 113" at bounding box center [324, 132] width 52 height 8
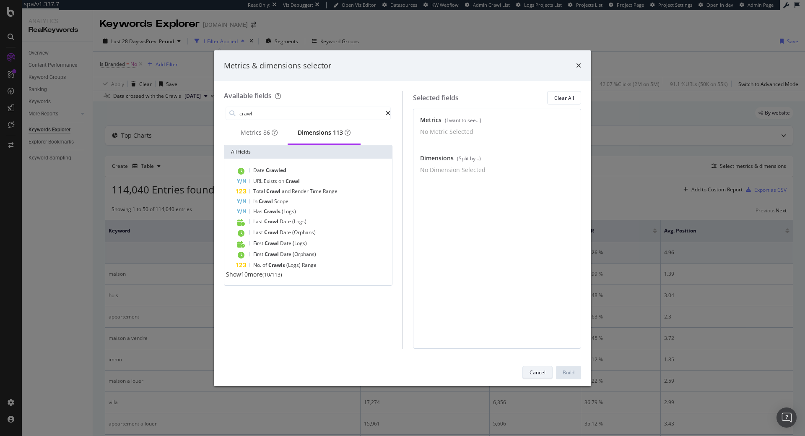
click at [534, 376] on div "Cancel" at bounding box center [537, 372] width 16 height 12
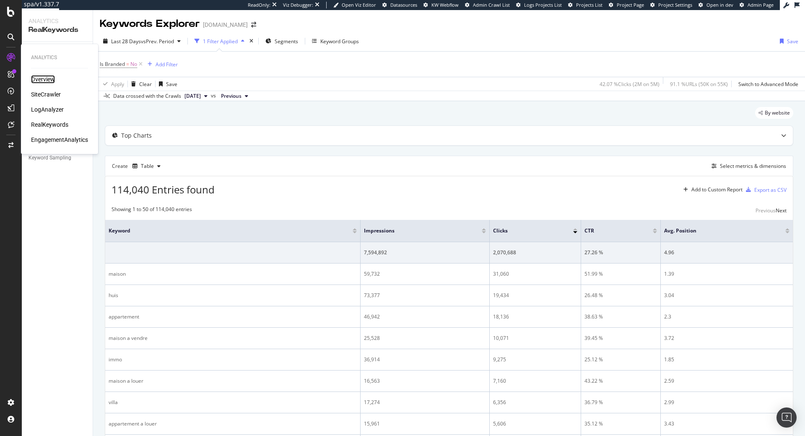
click at [42, 78] on div "Overview" at bounding box center [43, 79] width 24 height 8
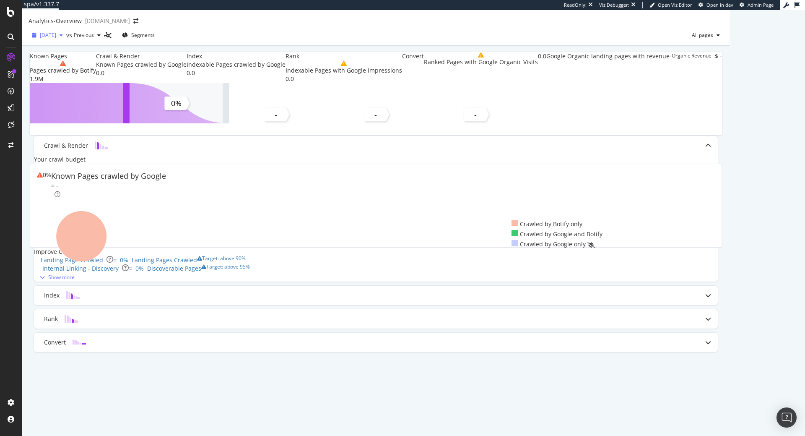
click at [56, 39] on span "2025 Aug. 29th" at bounding box center [48, 34] width 16 height 7
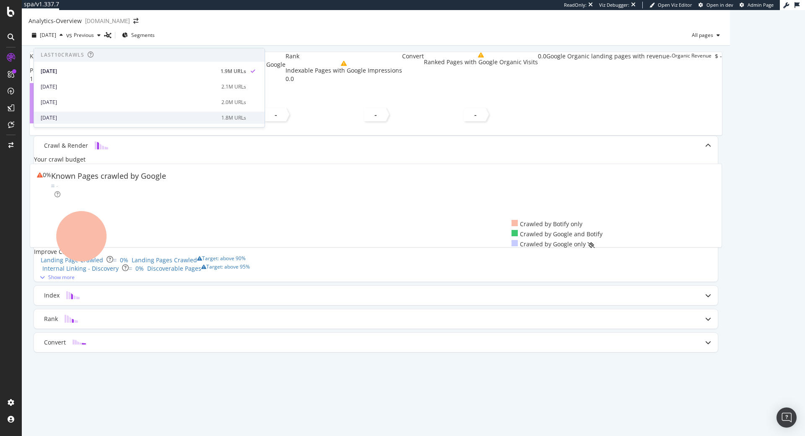
click at [143, 115] on div "2025 Jun. 17th" at bounding box center [129, 118] width 176 height 8
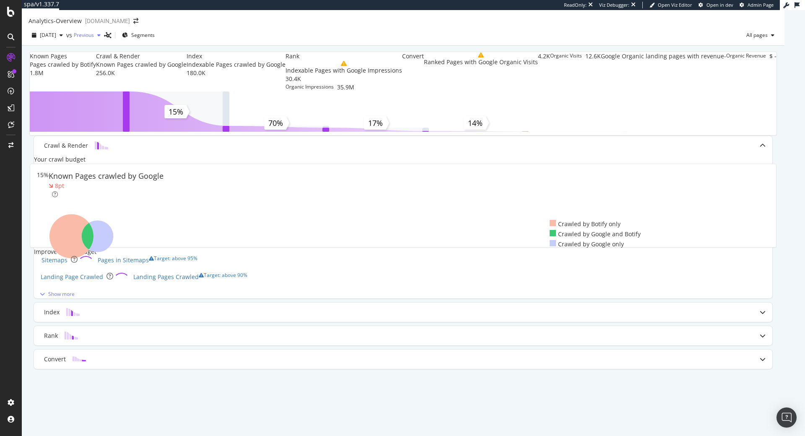
click at [94, 39] on span "Previous" at bounding box center [84, 34] width 20 height 7
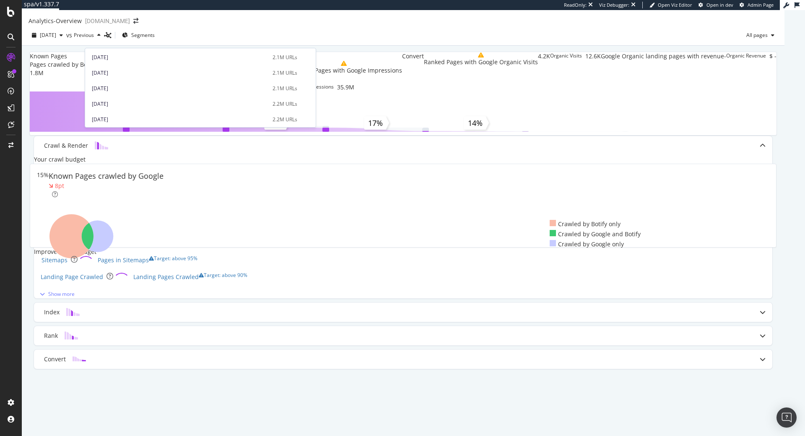
scroll to position [171, 0]
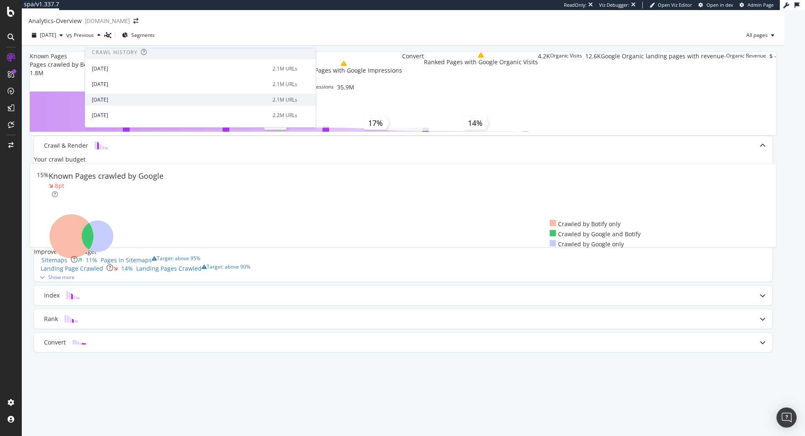
click at [132, 96] on div "2025 Jan. 17th" at bounding box center [180, 100] width 176 height 8
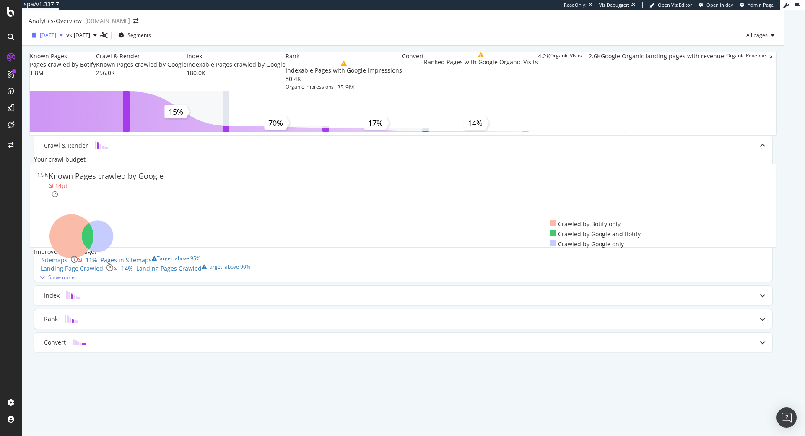
click at [61, 41] on div "2025 Jun. 17th" at bounding box center [48, 35] width 38 height 13
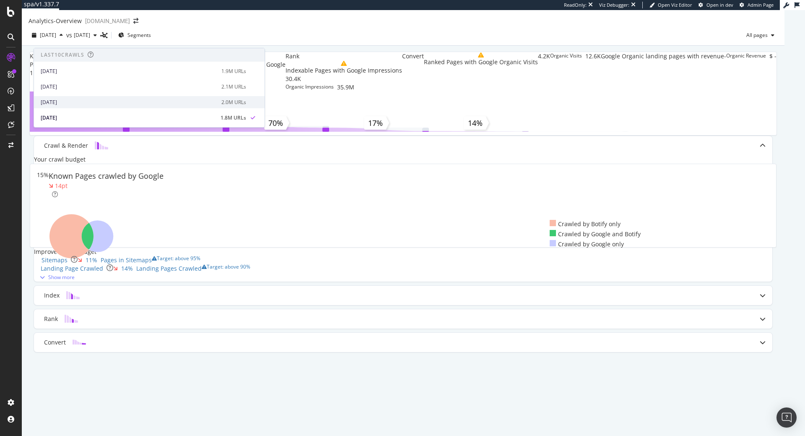
click at [167, 99] on div "2025 Jul. 4th" at bounding box center [129, 103] width 176 height 8
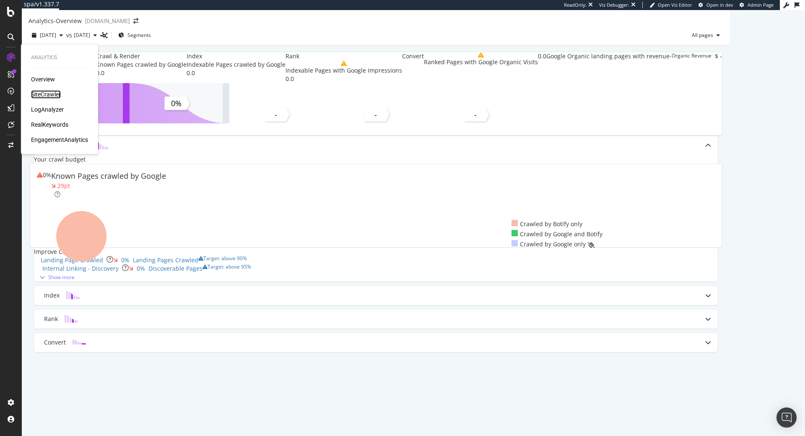
click at [39, 94] on div "SiteCrawler" at bounding box center [46, 94] width 30 height 8
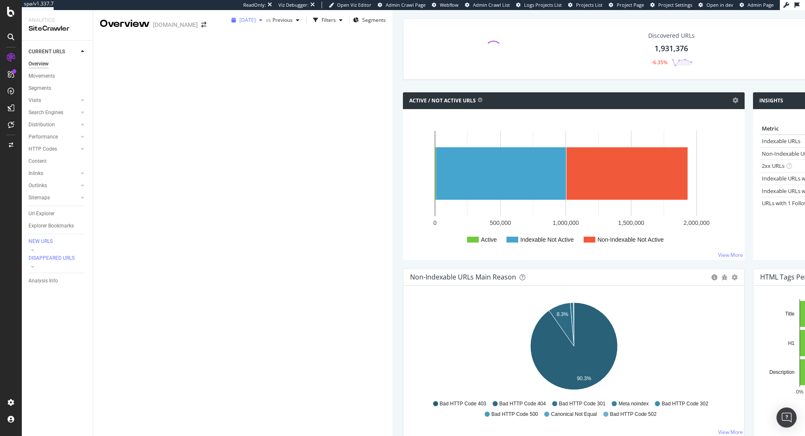
click at [239, 23] on span "2025 Aug. 29th" at bounding box center [247, 19] width 16 height 7
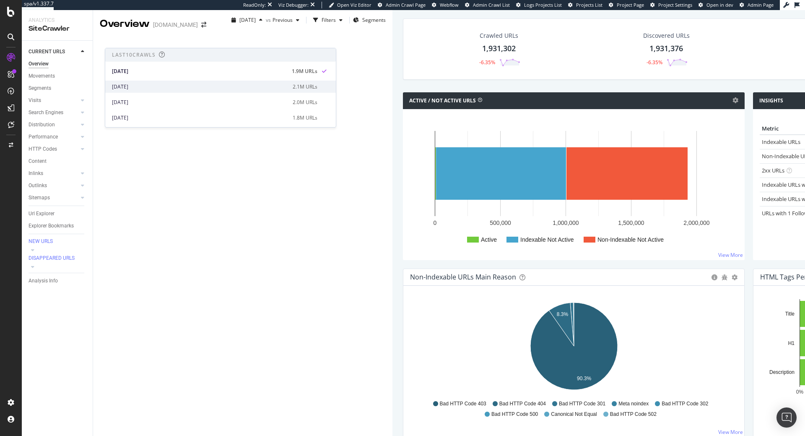
click at [155, 83] on div "2025 Aug. 1st" at bounding box center [200, 87] width 176 height 8
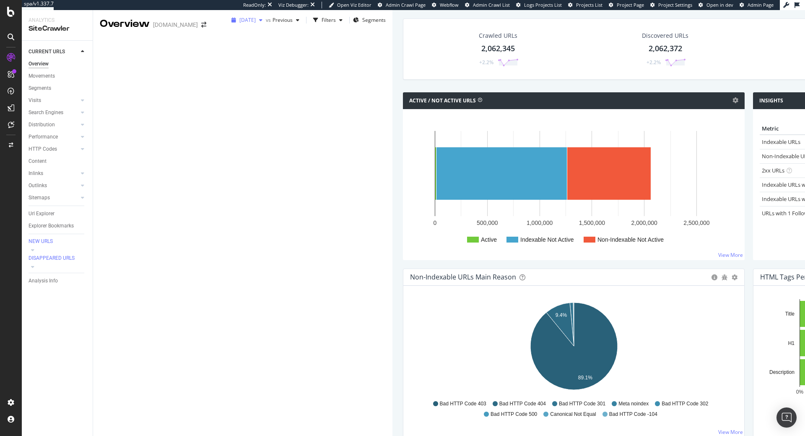
click at [239, 23] on span "2025 Aug. 1st" at bounding box center [247, 19] width 16 height 7
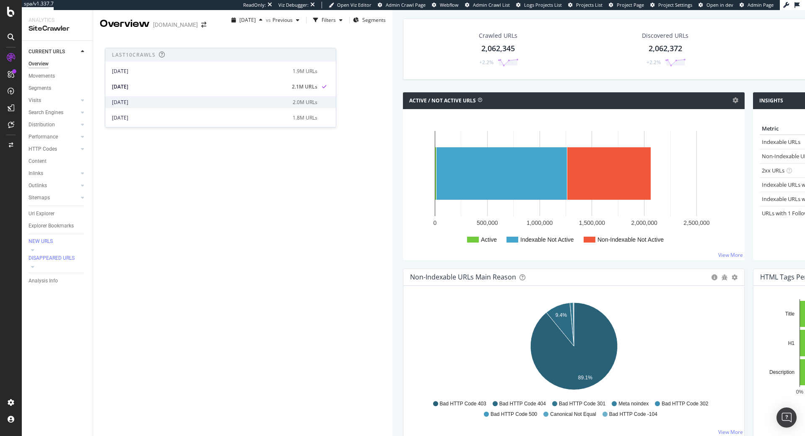
click at [167, 99] on div "2025 Jul. 4th" at bounding box center [200, 103] width 176 height 8
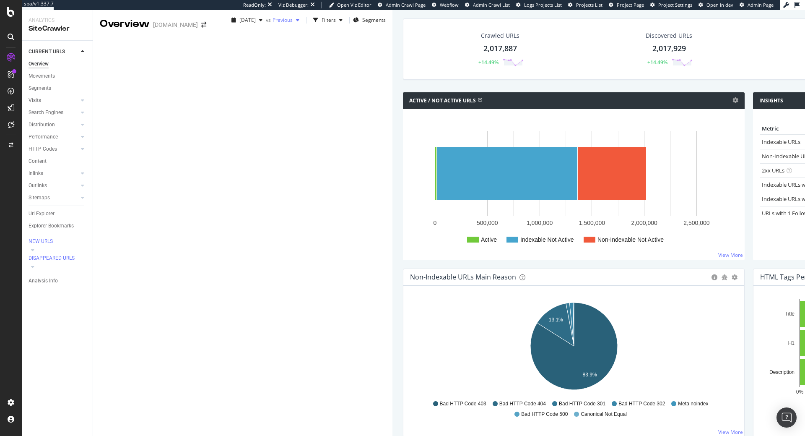
click at [272, 26] on div "Previous" at bounding box center [287, 20] width 30 height 13
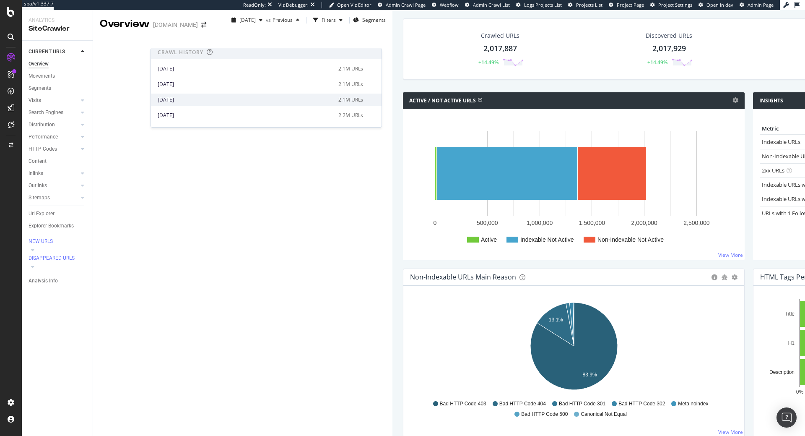
click at [220, 94] on div "2025 Jan. 17th 2.1M URLs" at bounding box center [266, 99] width 231 height 12
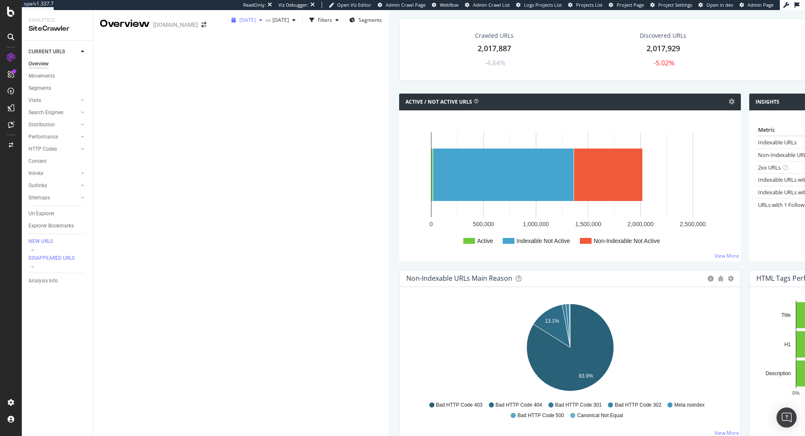
click at [239, 23] on span "2025 Jul. 4th" at bounding box center [247, 19] width 16 height 7
click at [228, 26] on div "2025 Jul. 4th" at bounding box center [247, 20] width 38 height 13
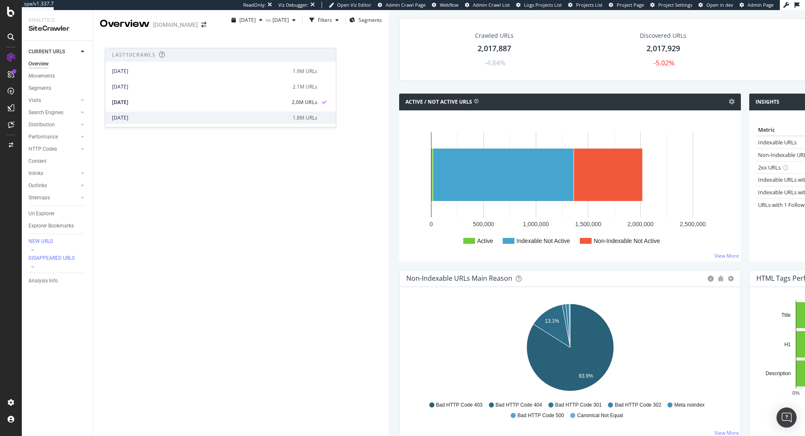
click at [149, 112] on div "2025 Jun. 17th 1.8M URLs" at bounding box center [220, 118] width 231 height 12
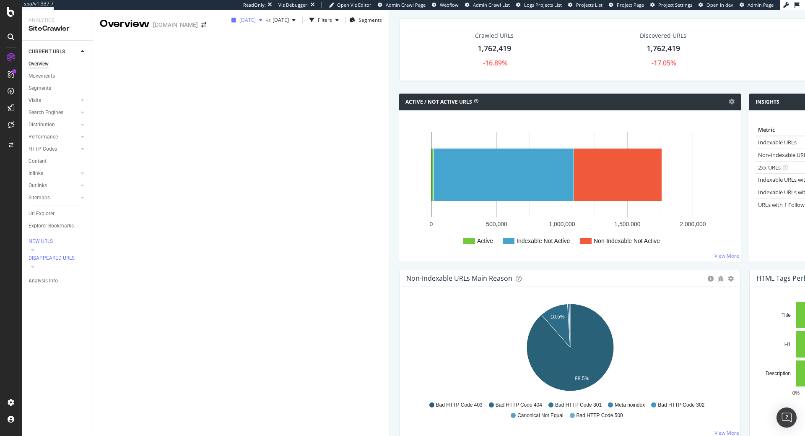
click at [239, 23] on span "2025 Jun. 17th" at bounding box center [247, 19] width 16 height 7
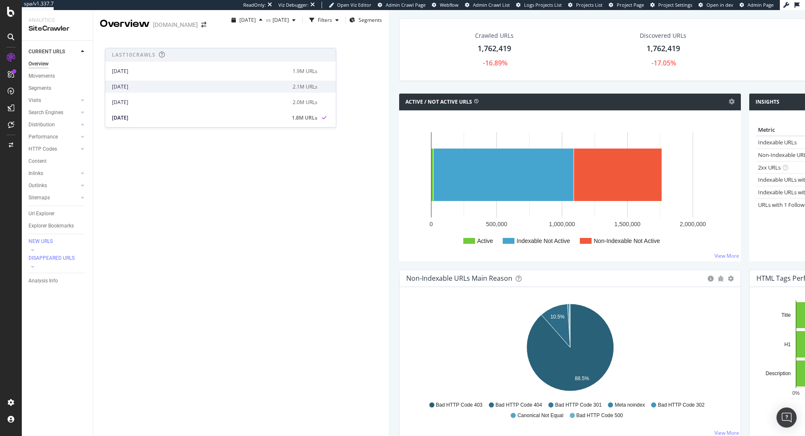
scroll to position [43, 0]
click at [170, 87] on div "2025 Jun. 6th" at bounding box center [200, 91] width 176 height 8
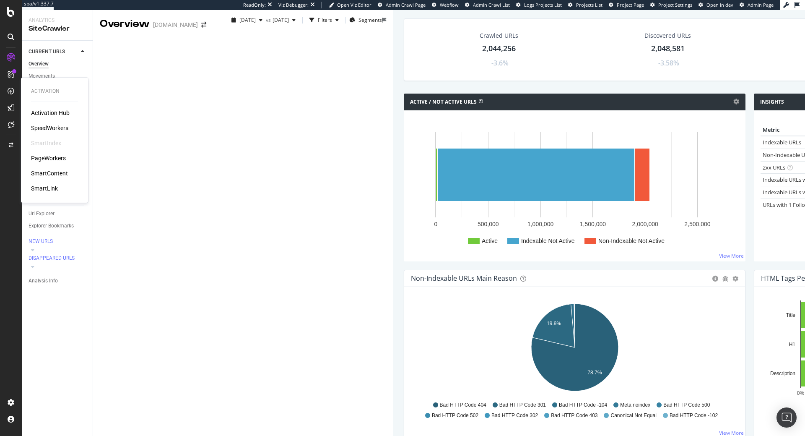
click at [41, 156] on div "PageWorkers" at bounding box center [48, 158] width 35 height 8
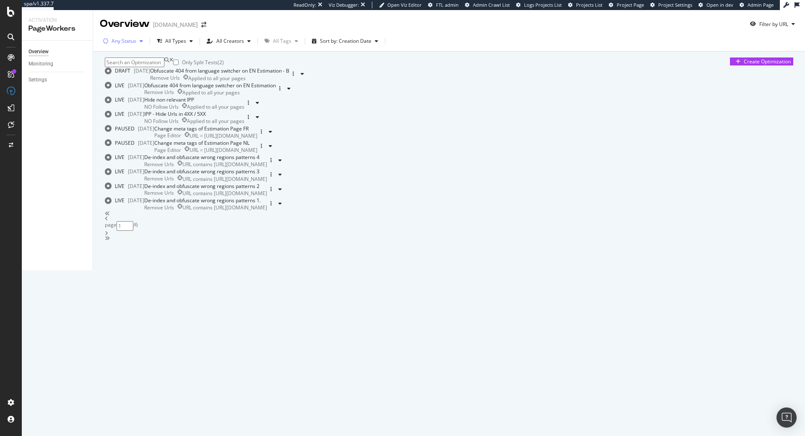
click at [127, 41] on div "Any Status" at bounding box center [124, 41] width 25 height 5
click at [116, 75] on div "Live" at bounding box center [111, 78] width 9 height 7
click at [418, 26] on div "Overview immoweb.be Filter by URL" at bounding box center [449, 20] width 712 height 21
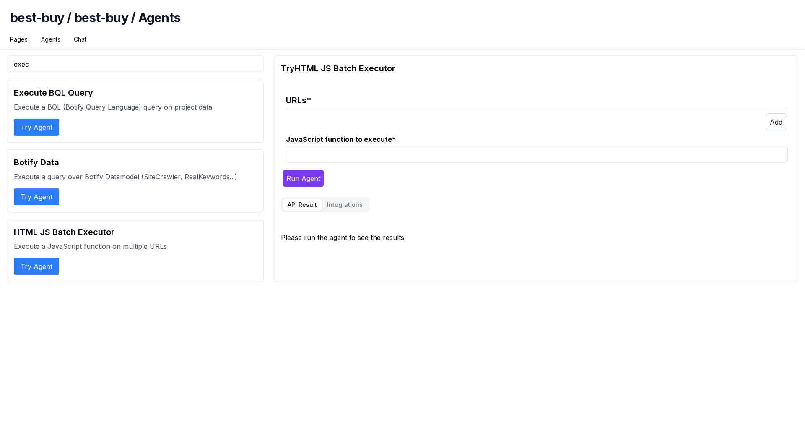
click at [272, 36] on div "Pages Agents Chat" at bounding box center [402, 41] width 785 height 13
click at [44, 232] on h2 "HTML JS Batch Executor" at bounding box center [135, 232] width 243 height 12
click at [775, 121] on icon "button" at bounding box center [776, 122] width 13 height 8
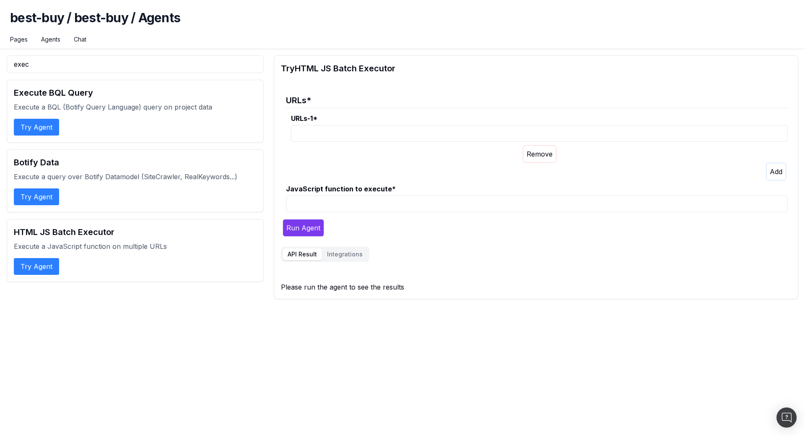
click at [404, 119] on label "URLs-1 *" at bounding box center [539, 118] width 497 height 10
click at [404, 125] on input "URLs-1 *" at bounding box center [539, 133] width 497 height 17
click at [388, 135] on input "URLs-1 *" at bounding box center [539, 133] width 497 height 17
paste input "[URL][DOMAIN_NAME]"
type input "[URL][DOMAIN_NAME]"
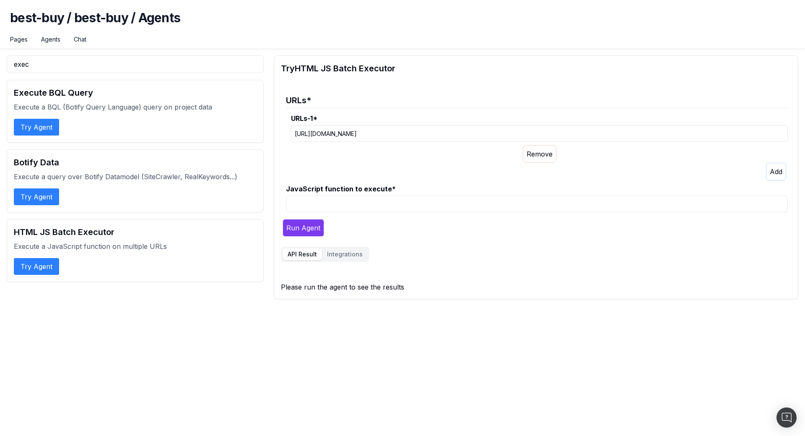
click at [368, 212] on fieldset "URLs * URLs-1 * [URL][DOMAIN_NAME] JavaScript function to execute *" at bounding box center [534, 152] width 507 height 128
click at [371, 208] on input "JavaScript function to execute *" at bounding box center [537, 203] width 502 height 17
click at [41, 264] on button "Try Agent" at bounding box center [36, 266] width 45 height 17
click at [21, 67] on input "exec" at bounding box center [135, 64] width 257 height 18
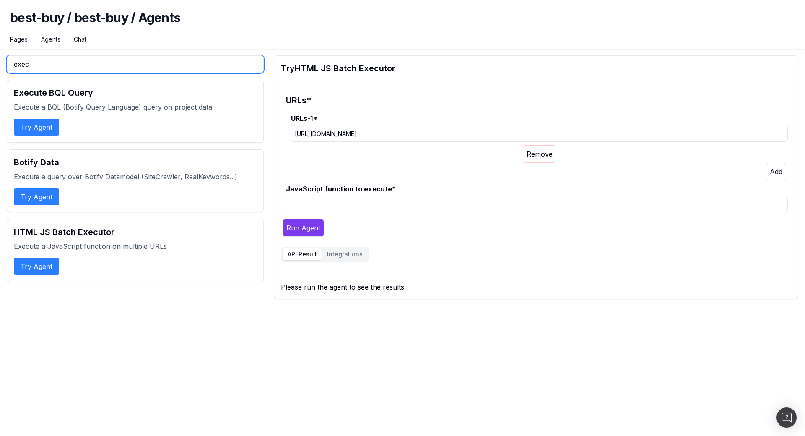
click at [21, 67] on input "exec" at bounding box center [135, 64] width 257 height 18
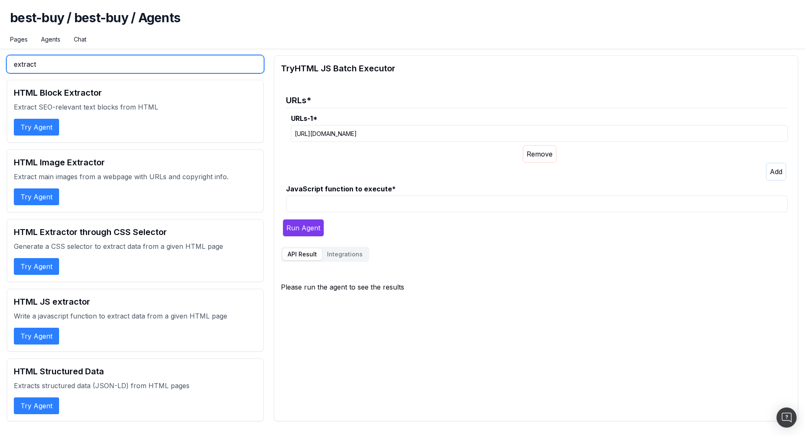
type input "extract"
click at [39, 333] on button "Try Agent" at bounding box center [36, 335] width 45 height 17
select select "1"
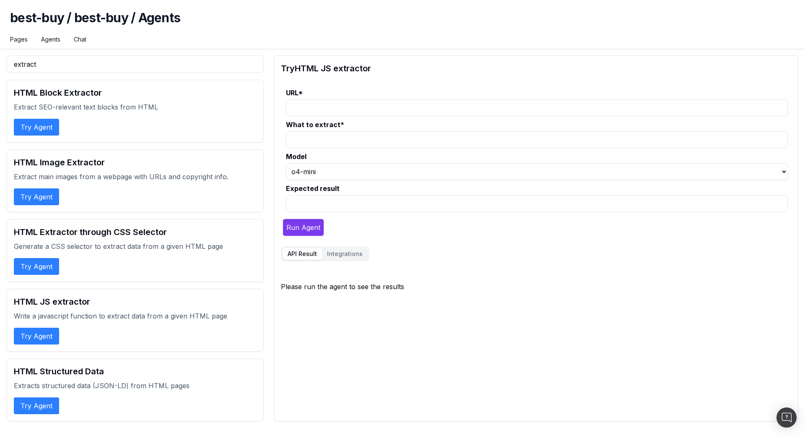
click at [334, 108] on input "URL *" at bounding box center [537, 107] width 502 height 17
paste input "[URL][DOMAIN_NAME]"
type input "[URL][DOMAIN_NAME]"
paste input "footer"
type input "footer"
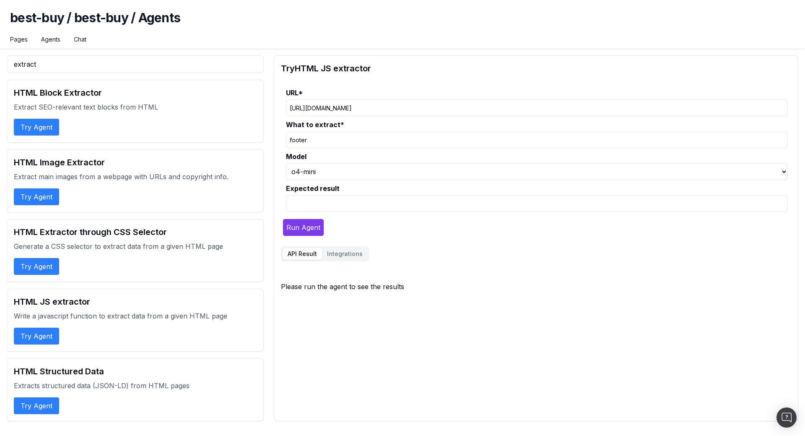
click at [406, 205] on input "Expected result" at bounding box center [537, 203] width 502 height 17
click at [315, 227] on button "Run Agent" at bounding box center [303, 227] width 41 height 18
click at [345, 254] on button "Integrations" at bounding box center [345, 254] width 46 height 12
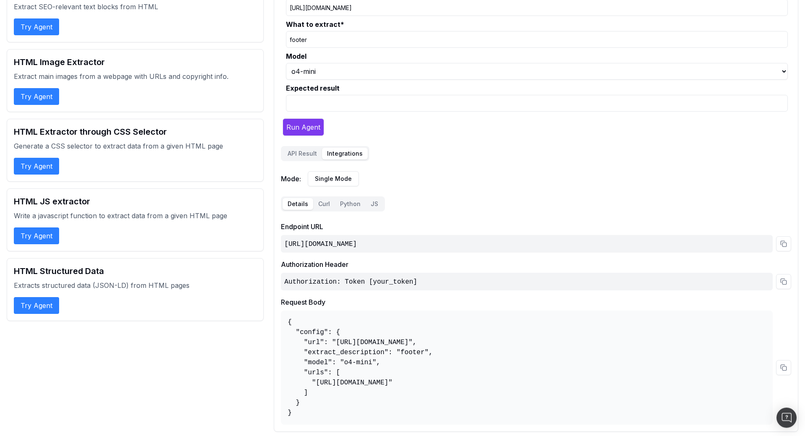
scroll to position [101, 0]
click at [357, 243] on code "[URL][DOMAIN_NAME]" at bounding box center [320, 244] width 73 height 8
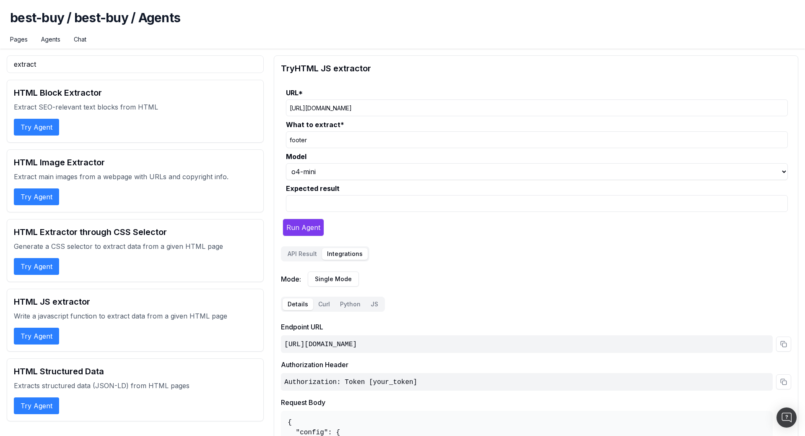
click at [301, 149] on div "Try HTML JS extractor URL * [URL][DOMAIN_NAME] What to extract * footer Model o…" at bounding box center [536, 293] width 524 height 476
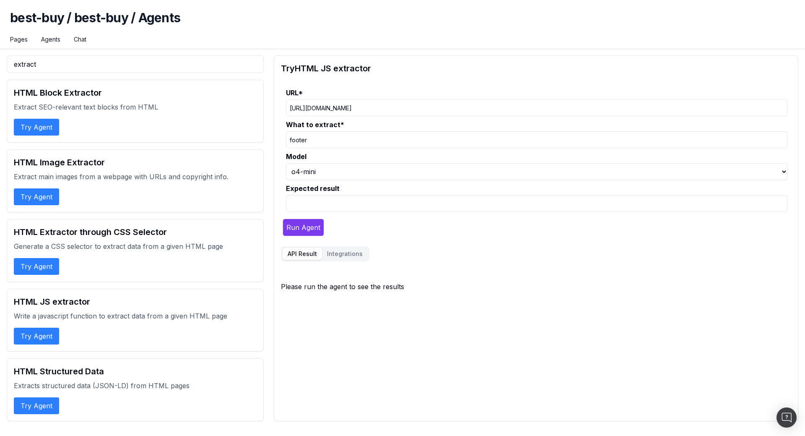
click at [314, 223] on button "Run Agent" at bounding box center [303, 227] width 41 height 18
click at [347, 256] on button "Integrations" at bounding box center [345, 254] width 46 height 12
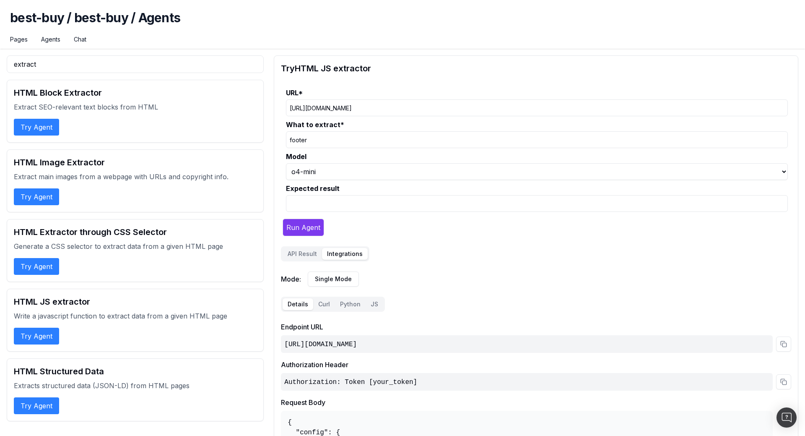
click at [357, 340] on code "[URL][DOMAIN_NAME]" at bounding box center [320, 344] width 73 height 8
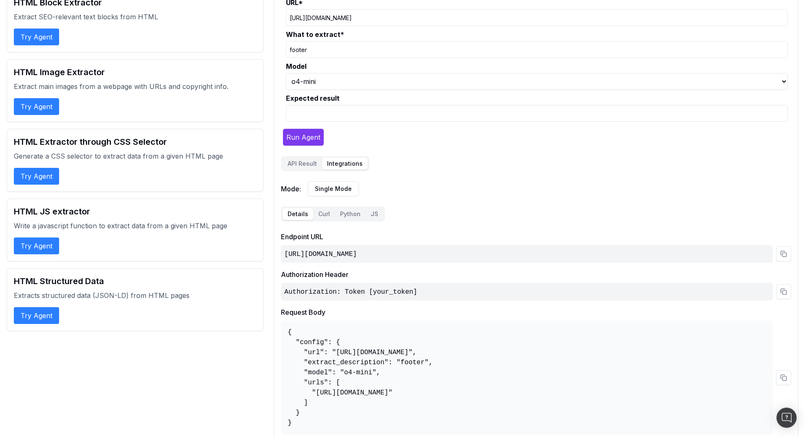
scroll to position [101, 0]
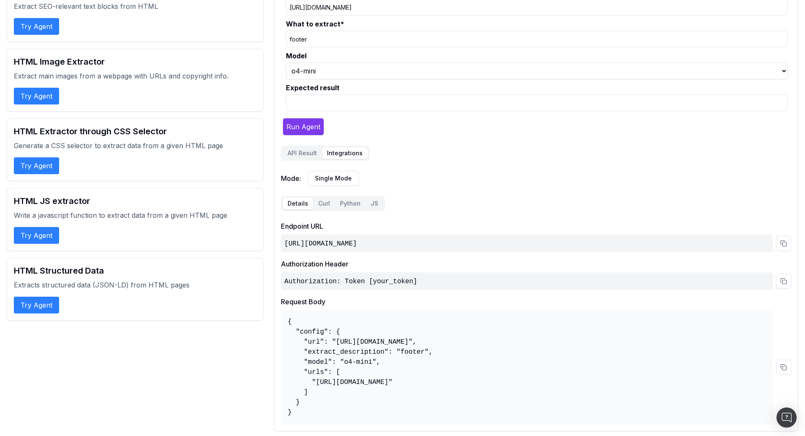
click at [323, 206] on div "Try HTML JS extractor URL * [URL][DOMAIN_NAME] What to extract * footer Model o…" at bounding box center [536, 193] width 524 height 476
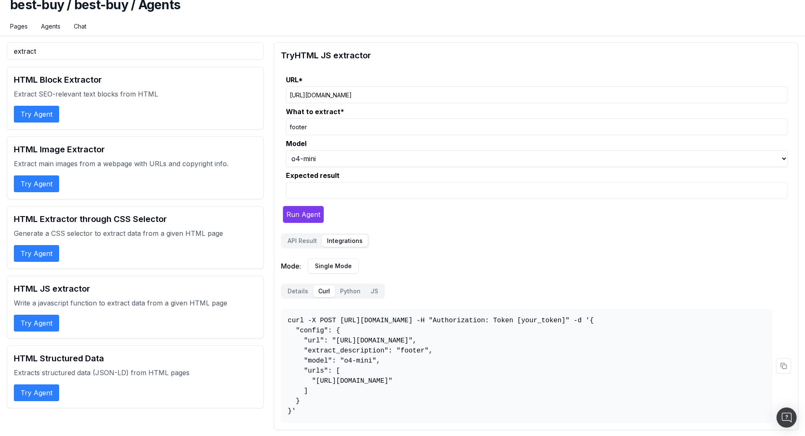
click at [402, 315] on pre "curl -X POST [URL][DOMAIN_NAME] -H "Authorization: Token [your_token]" -d '{ "c…" at bounding box center [527, 366] width 492 height 114
click at [396, 318] on pre "curl -X POST [URL][DOMAIN_NAME] -H "Authorization: Token [your_token]" -d '{ "c…" at bounding box center [527, 366] width 492 height 114
click at [782, 368] on button at bounding box center [783, 365] width 15 height 15
click at [417, 360] on pre "curl -X POST [URL][DOMAIN_NAME] -H "Authorization: Token [your_token]" -d '{ "c…" at bounding box center [527, 366] width 492 height 114
click at [560, 364] on pre "curl -X POST [URL][DOMAIN_NAME] -H "Authorization: Token [your_token]" -d '{ "c…" at bounding box center [527, 366] width 492 height 114
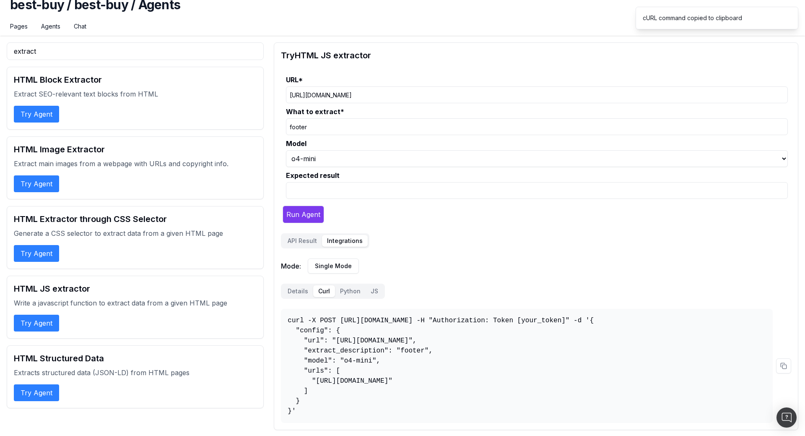
click at [784, 366] on button at bounding box center [783, 365] width 15 height 15
click at [646, 322] on pre "curl -X POST [URL][DOMAIN_NAME] -H "Authorization: Token [your_token]" -d '{ "c…" at bounding box center [527, 366] width 492 height 114
drag, startPoint x: 650, startPoint y: 321, endPoint x: 695, endPoint y: 319, distance: 45.3
click at [695, 319] on pre "curl -X POST [URL][DOMAIN_NAME] -H "Authorization: Token [your_token]" -d '{ "c…" at bounding box center [527, 366] width 492 height 114
copy pre "Authorization"
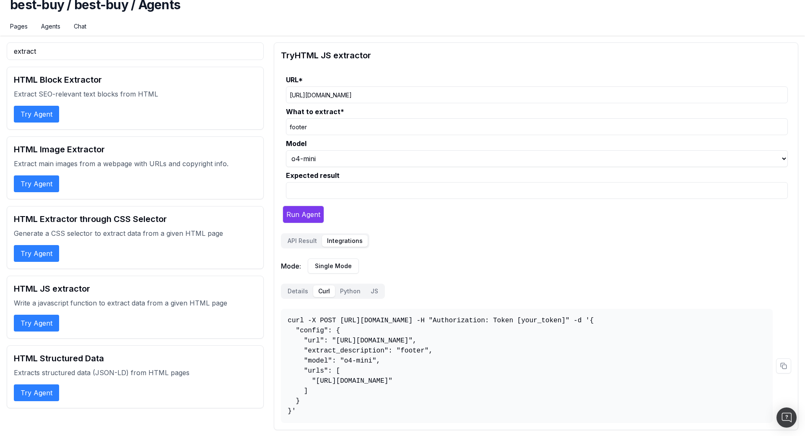
drag, startPoint x: 483, startPoint y: 319, endPoint x: 490, endPoint y: 319, distance: 7.1
click at [487, 319] on pre "curl -X POST [URL][DOMAIN_NAME] -H "Authorization: Token [your_token]" -d '{ "c…" at bounding box center [527, 366] width 492 height 114
drag, startPoint x: 490, startPoint y: 319, endPoint x: 495, endPoint y: 319, distance: 5.5
click at [495, 319] on pre "curl -X POST [URL][DOMAIN_NAME] -H "Authorization: Token [your_token]" -d '{ "c…" at bounding box center [527, 366] width 492 height 114
click at [505, 319] on pre "curl -X POST [URL][DOMAIN_NAME] -H "Authorization: Token [your_token]" -d '{ "c…" at bounding box center [527, 366] width 492 height 114
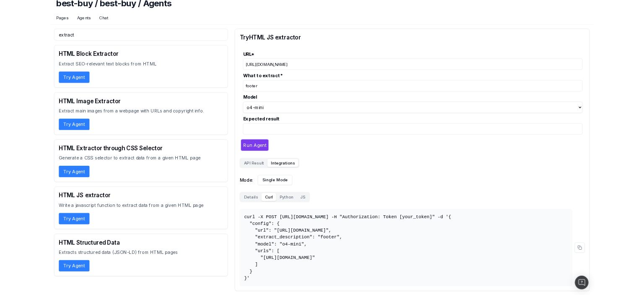
scroll to position [12, 0]
